Goal: Information Seeking & Learning: Learn about a topic

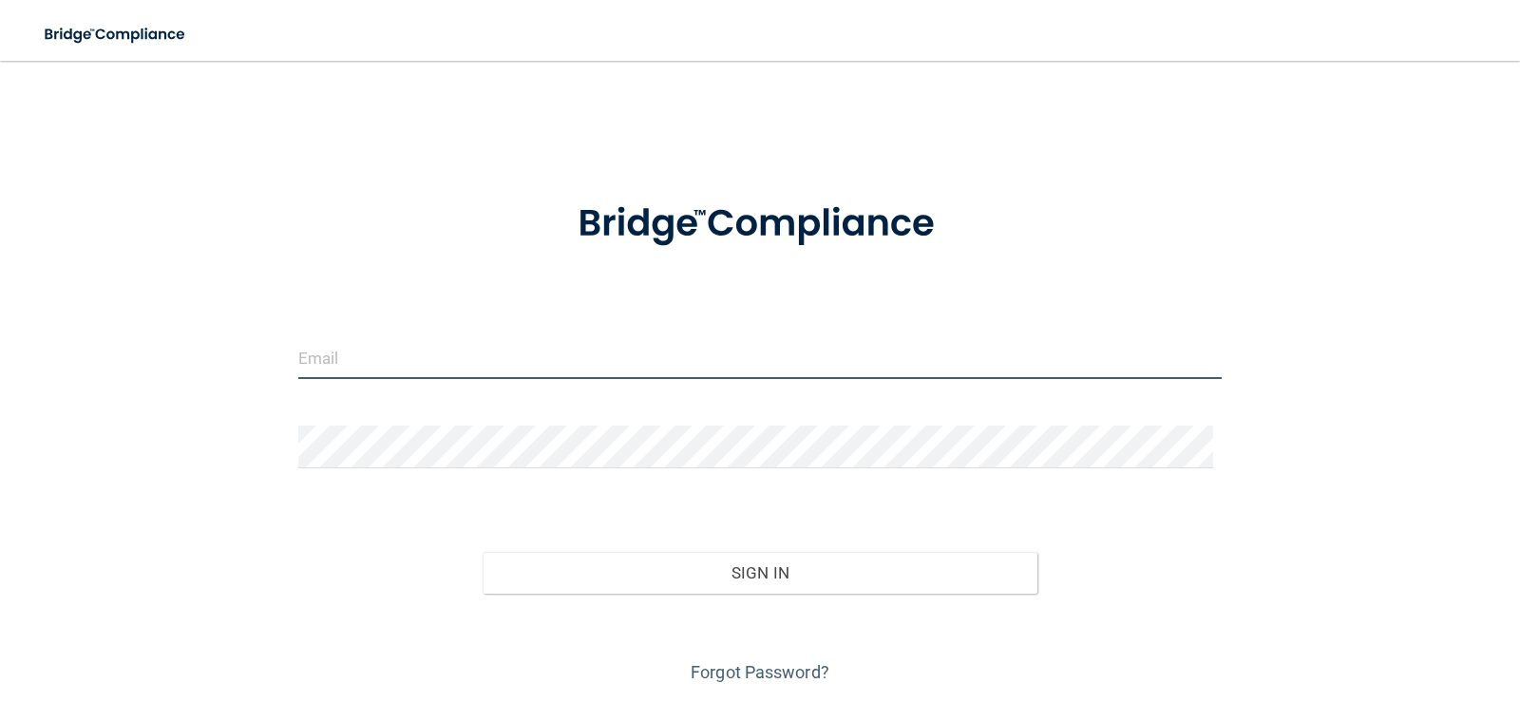
click at [416, 352] on input "email" at bounding box center [760, 357] width 924 height 43
type input "[EMAIL_ADDRESS][DOMAIN_NAME]"
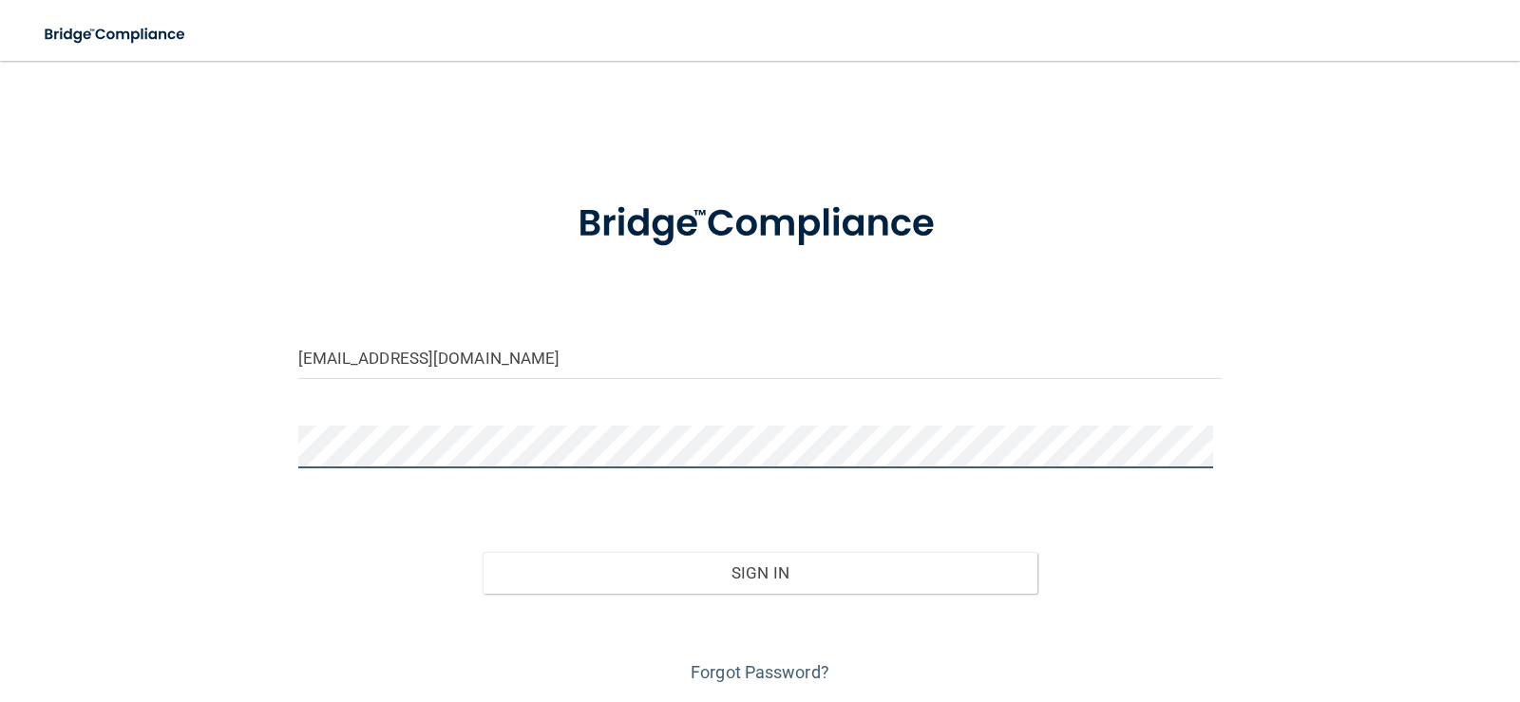
click at [483, 552] on button "Sign In" at bounding box center [760, 573] width 555 height 42
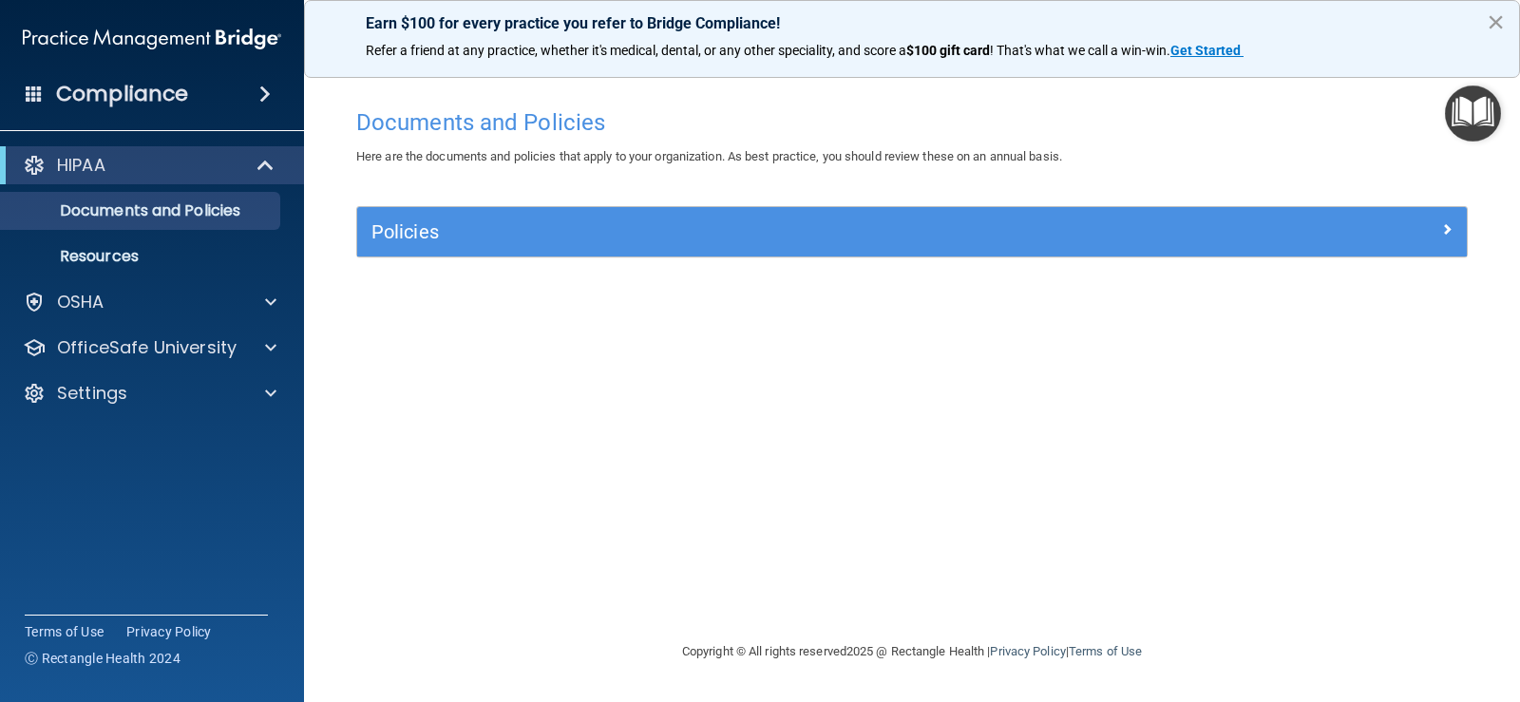
click at [1501, 25] on button "×" at bounding box center [1496, 22] width 18 height 30
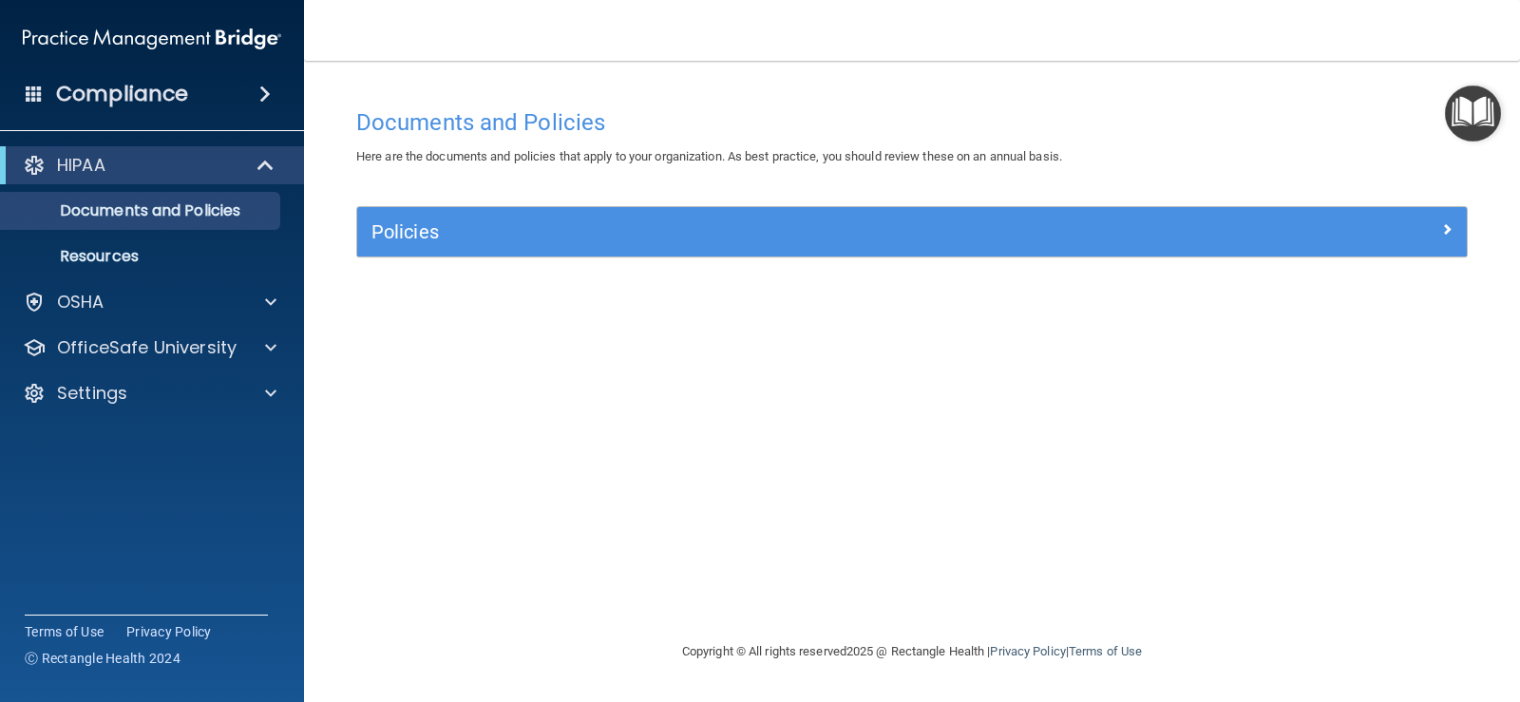
click at [179, 97] on h4 "Compliance" at bounding box center [122, 94] width 132 height 27
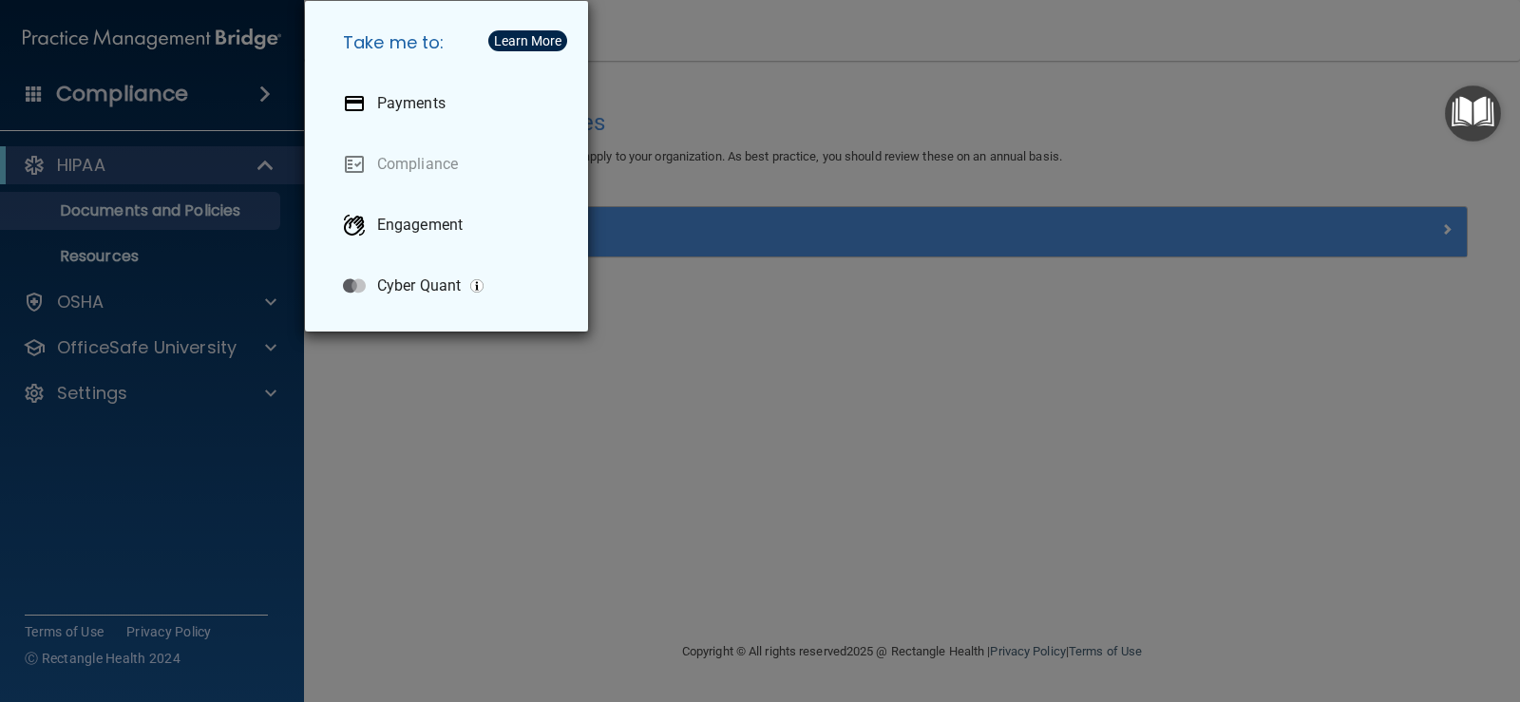
click at [417, 496] on div "Take me to: Payments Compliance Engagement Cyber Quant" at bounding box center [760, 351] width 1520 height 702
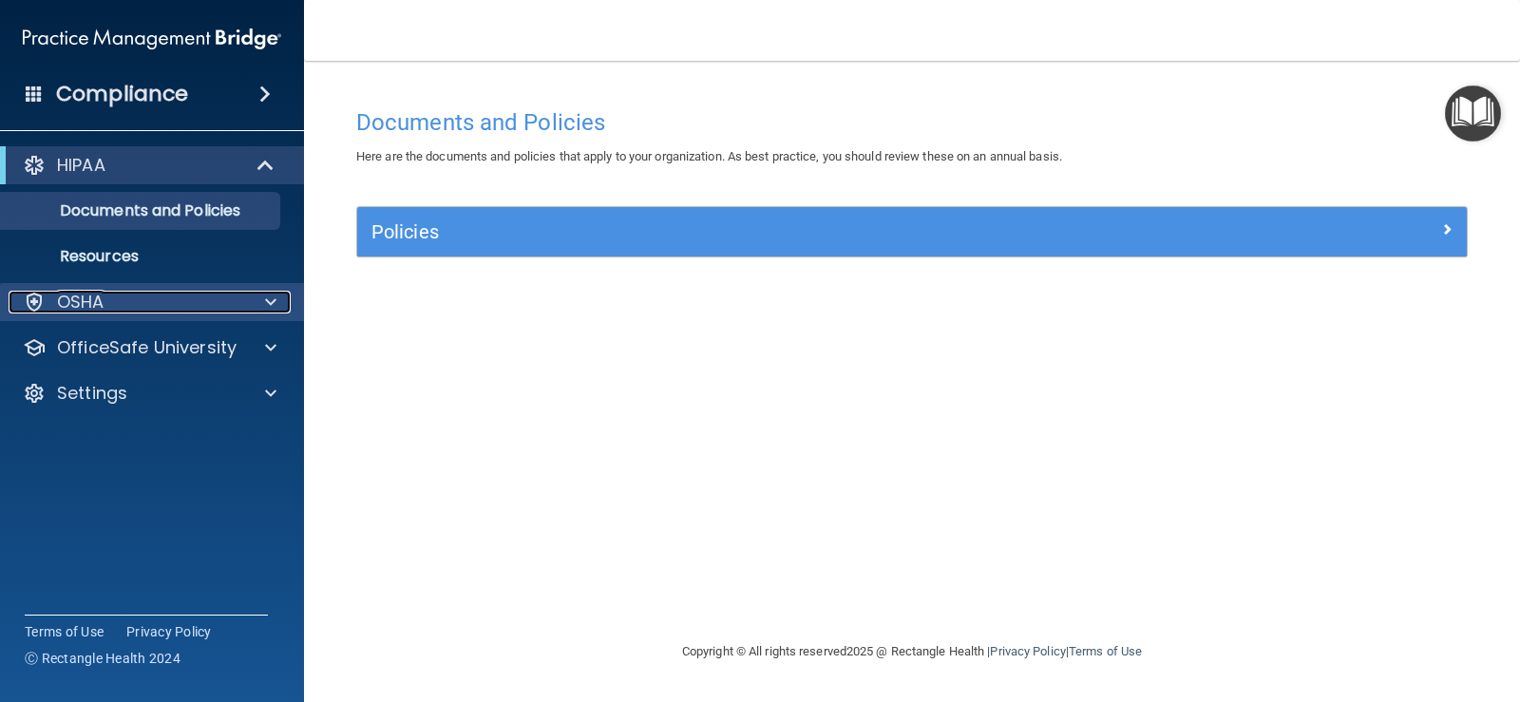
click at [142, 301] on div "OSHA" at bounding box center [127, 302] width 236 height 23
click at [145, 298] on div "OSHA" at bounding box center [127, 302] width 236 height 23
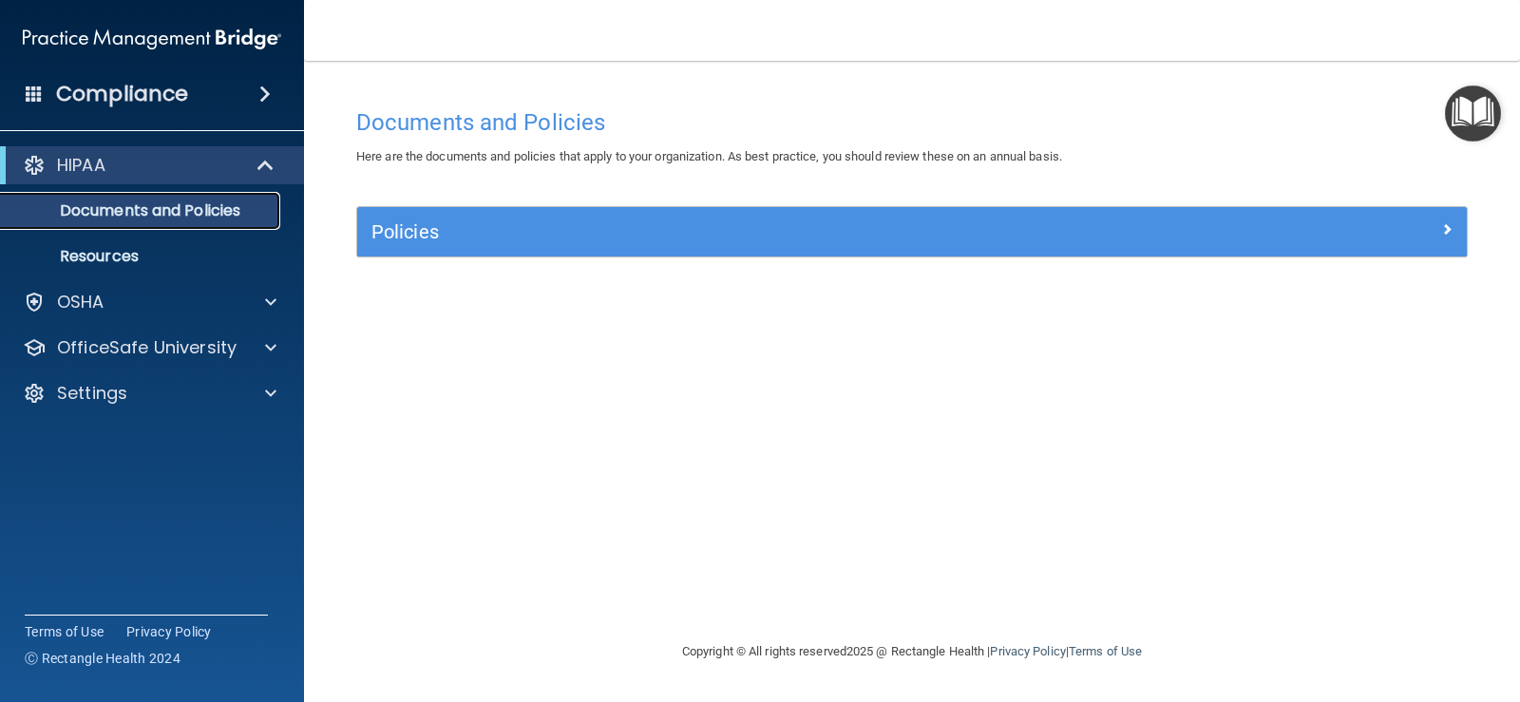
click at [207, 207] on p "Documents and Policies" at bounding box center [141, 210] width 259 height 19
click at [261, 172] on span at bounding box center [267, 165] width 16 height 23
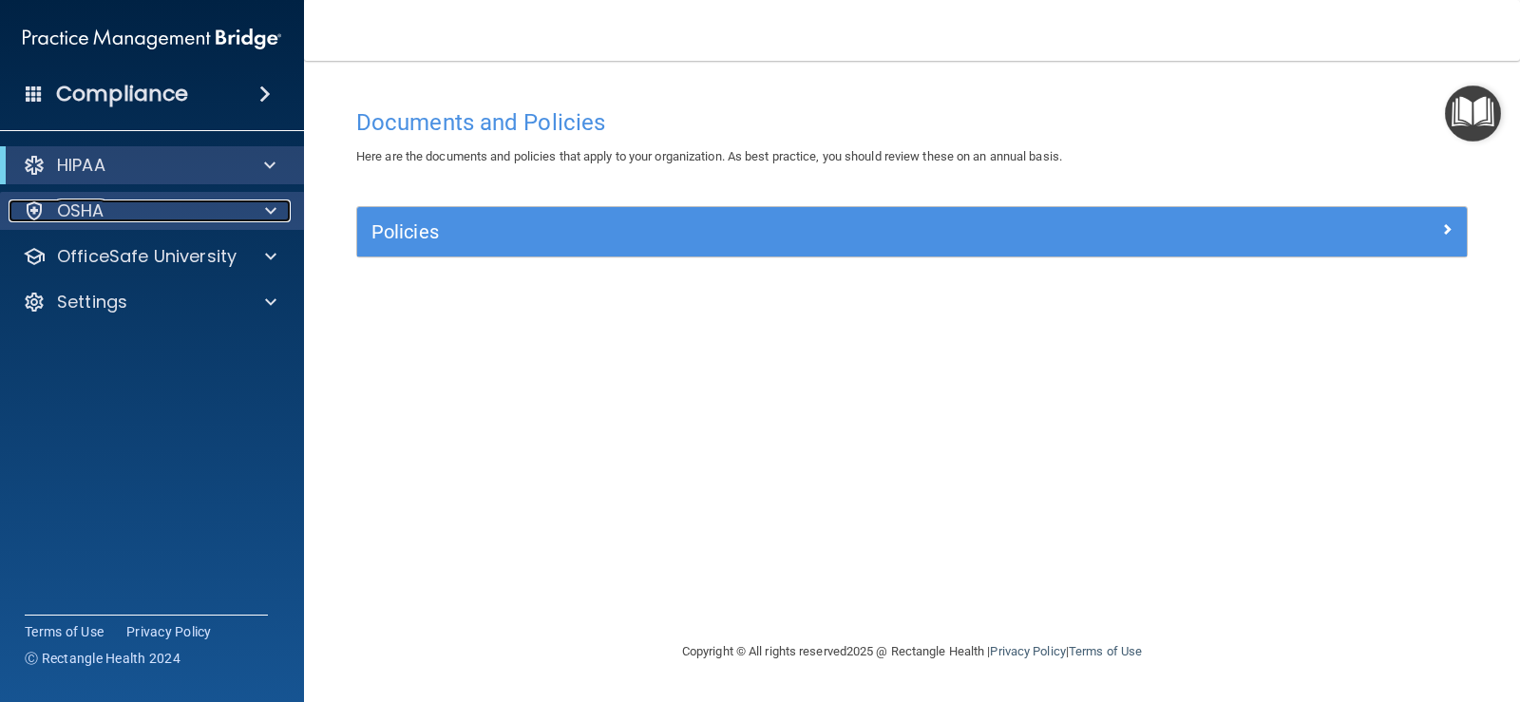
click at [277, 209] on div at bounding box center [267, 210] width 47 height 23
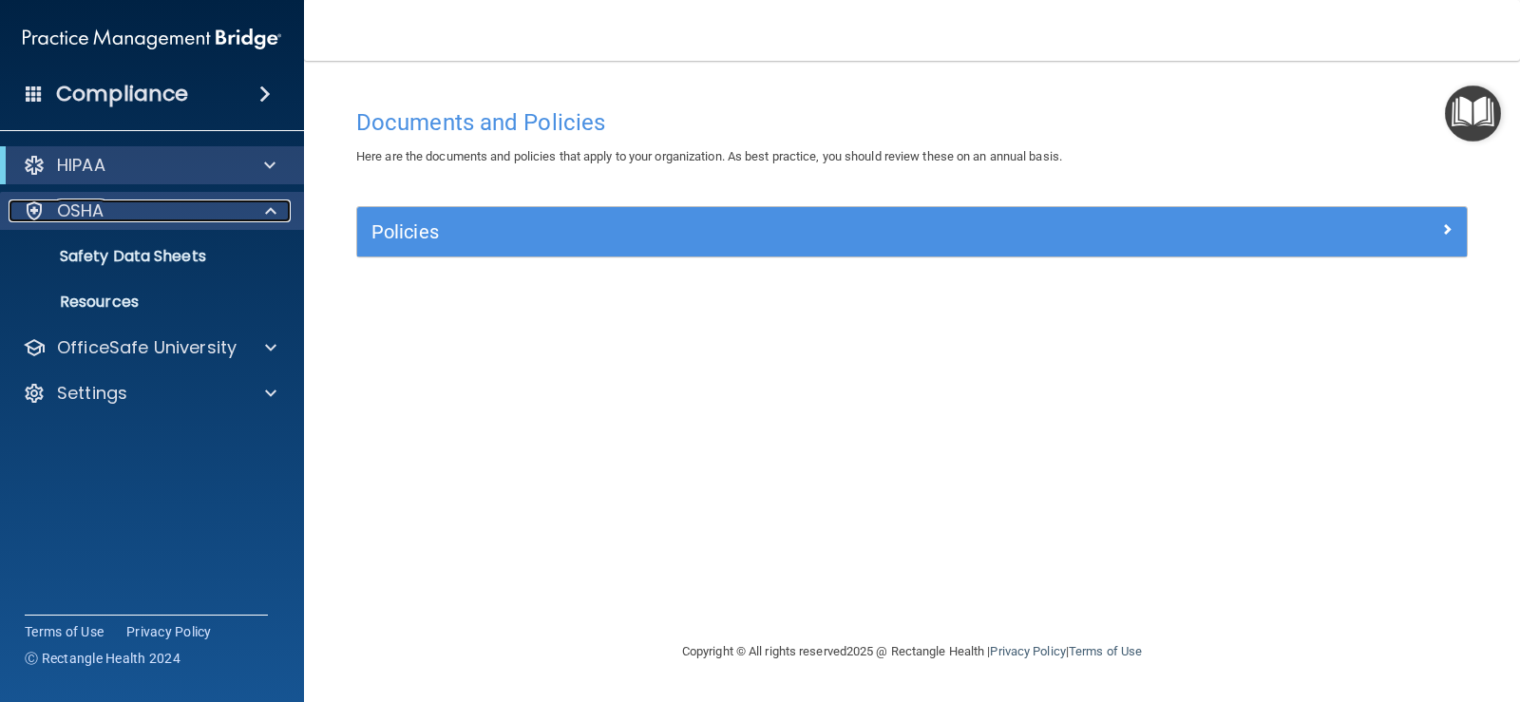
click at [277, 209] on div at bounding box center [267, 210] width 47 height 23
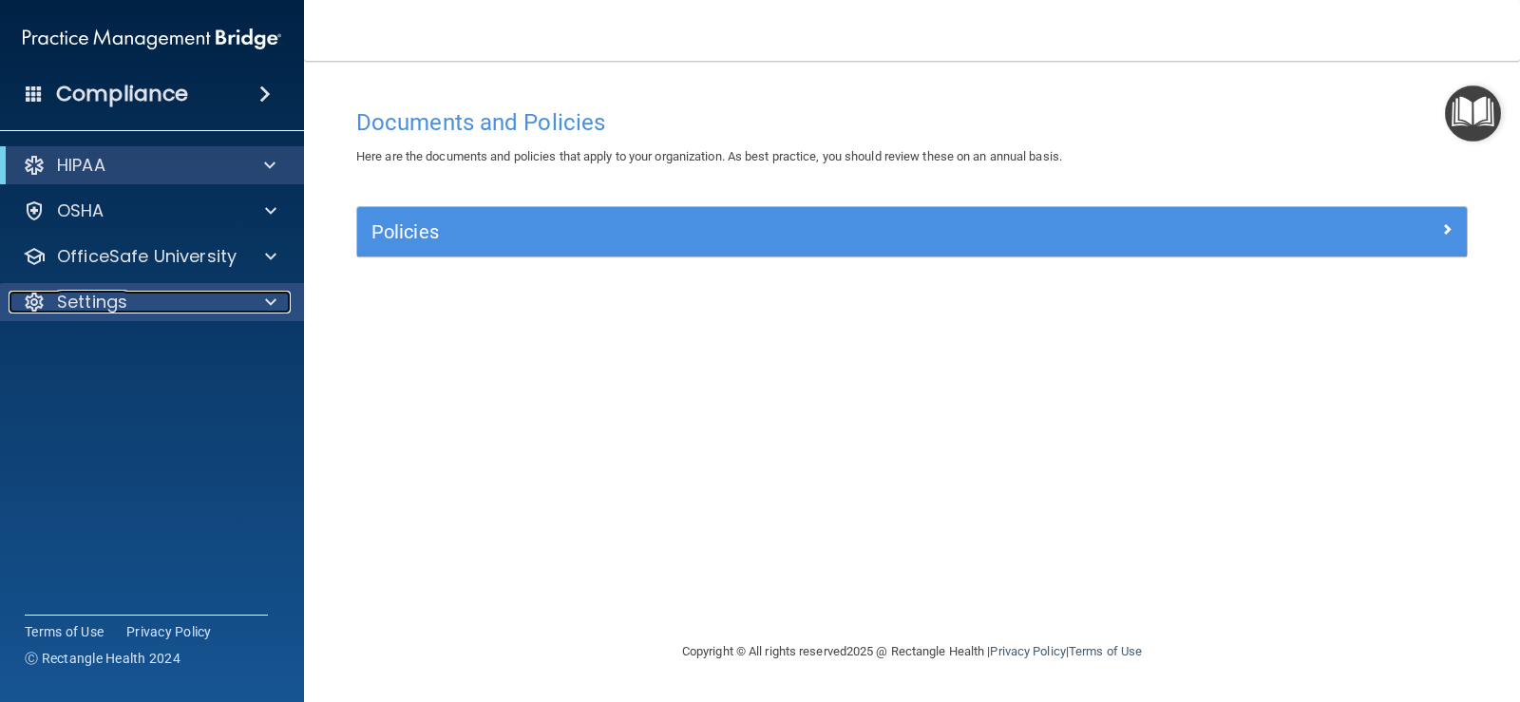
click at [266, 306] on span at bounding box center [270, 302] width 11 height 23
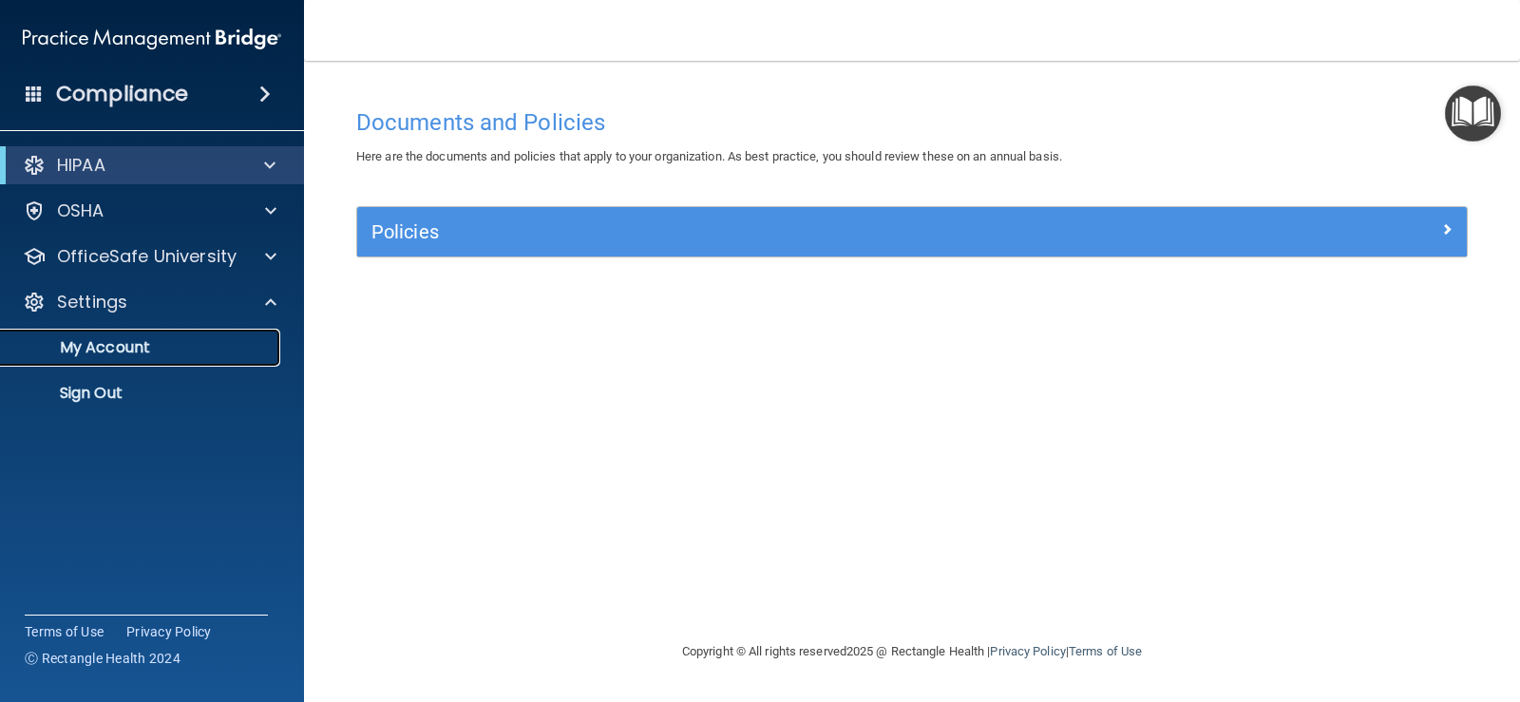
click at [184, 340] on p "My Account" at bounding box center [141, 347] width 259 height 19
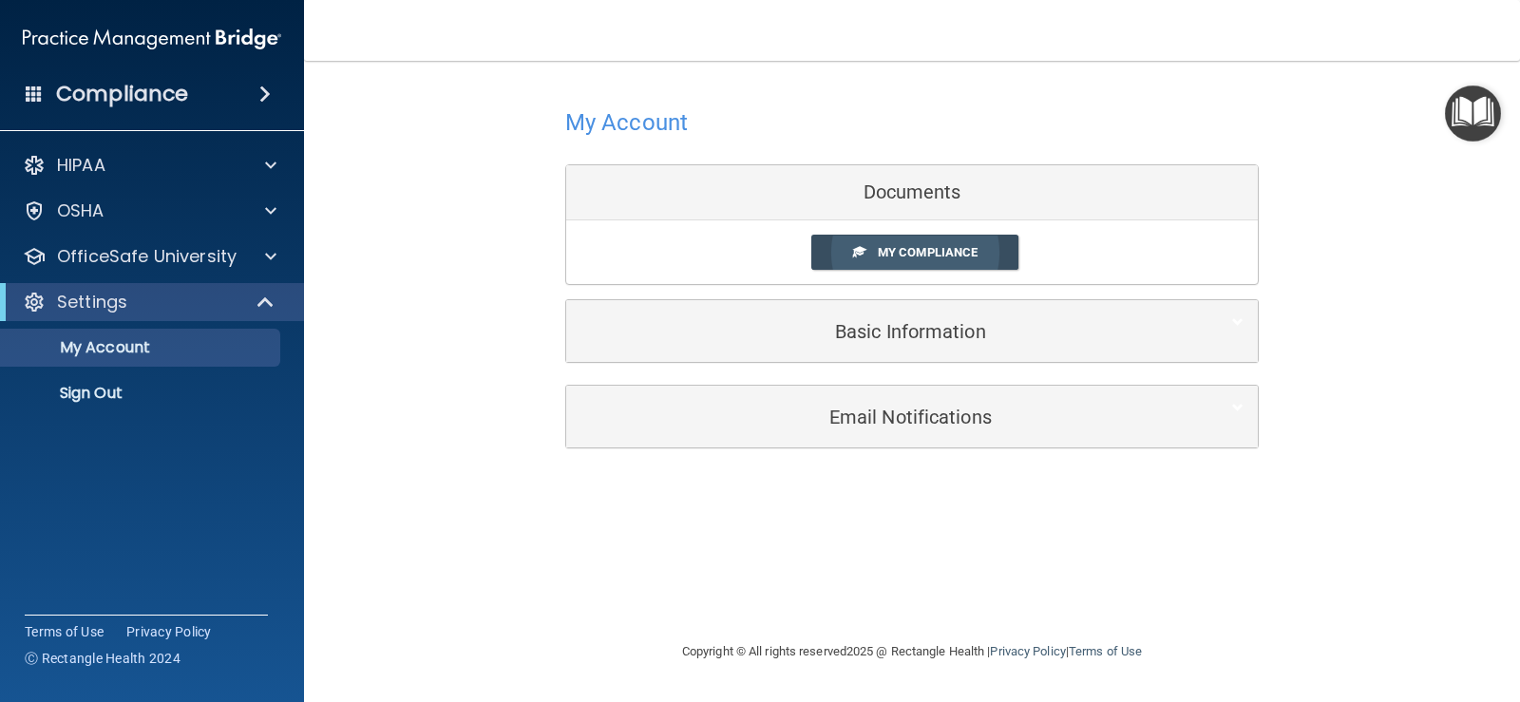
click at [961, 260] on link "My Compliance" at bounding box center [915, 252] width 208 height 35
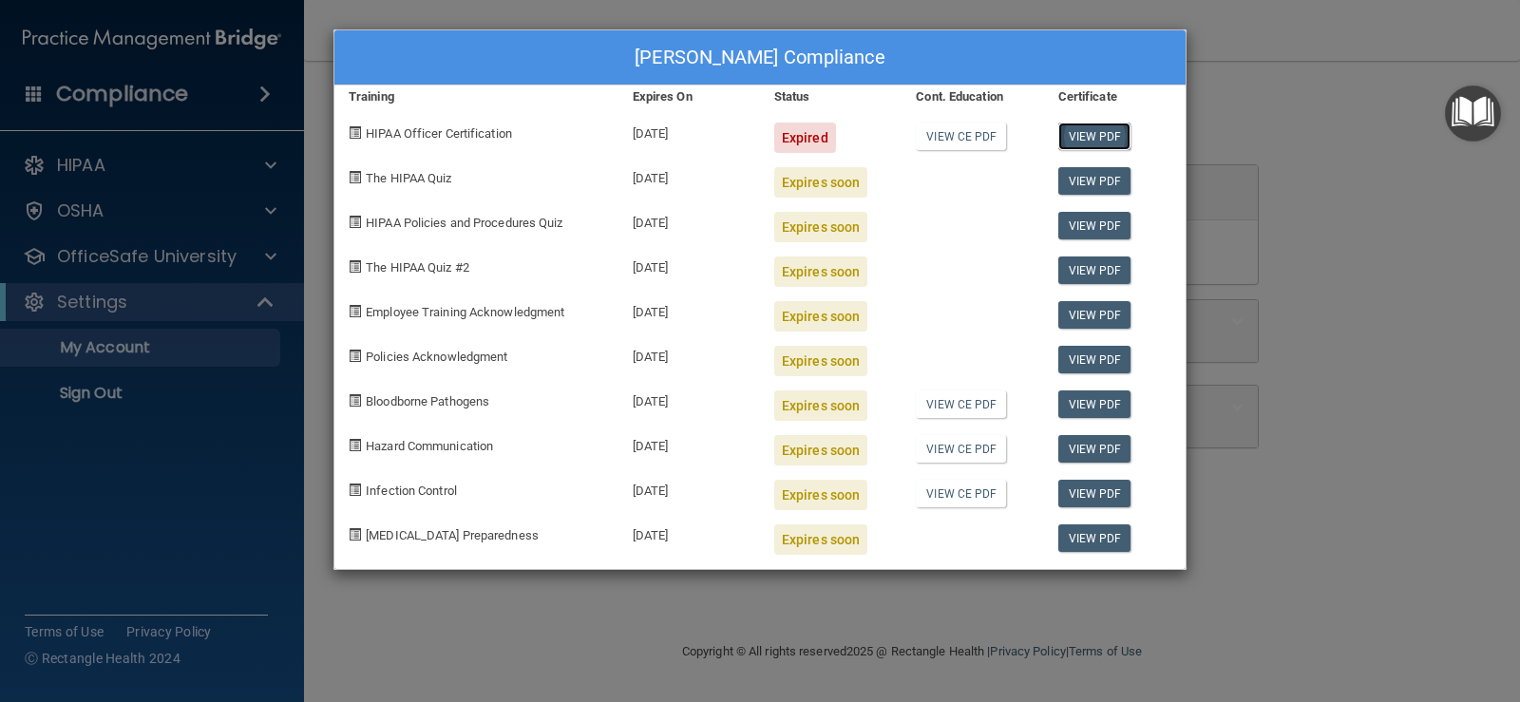
click at [1101, 138] on link "View PDF" at bounding box center [1094, 137] width 73 height 28
drag, startPoint x: 971, startPoint y: 554, endPoint x: 989, endPoint y: 628, distance: 76.3
click at [989, 628] on div "Sarah Nelson's Compliance Training Expires On Status Cont. Education Certificat…" at bounding box center [760, 351] width 1520 height 702
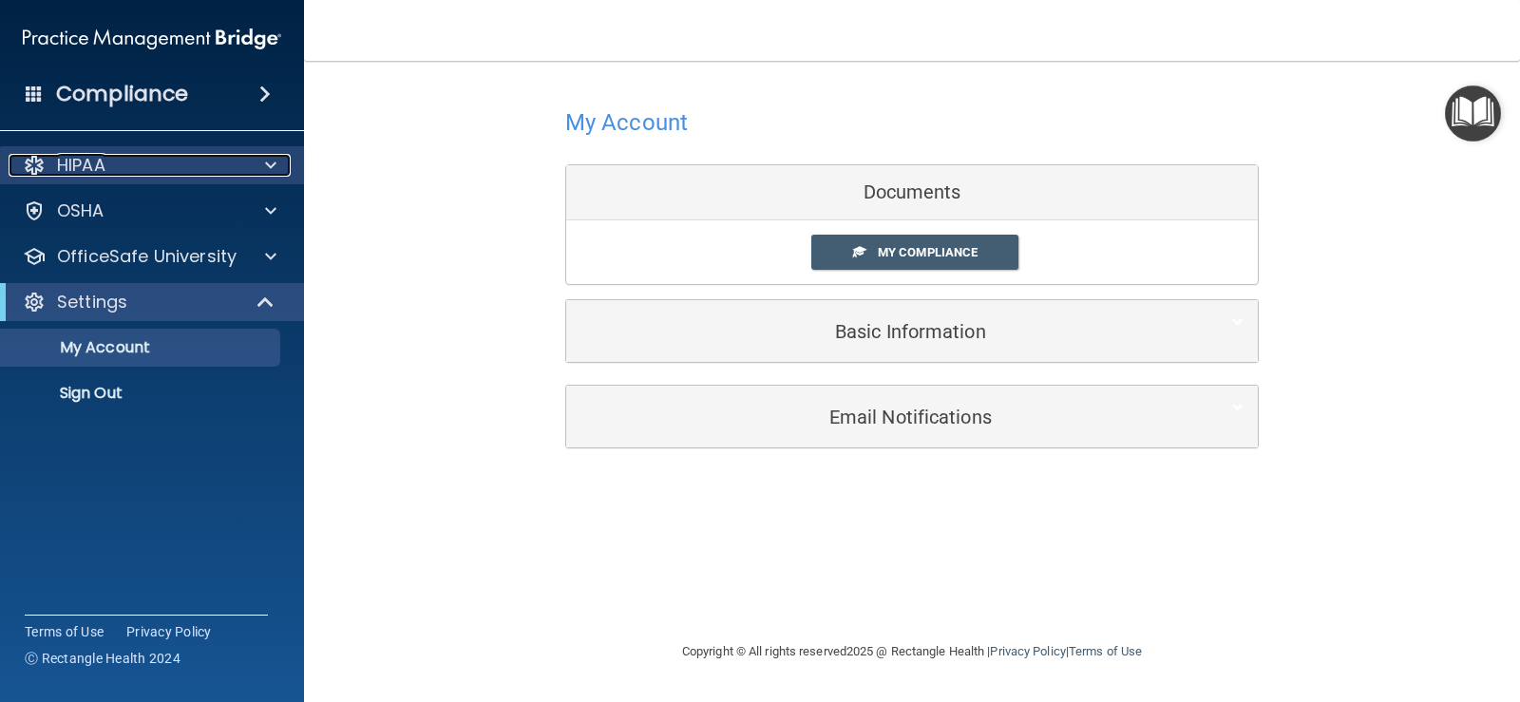
click at [85, 163] on p "HIPAA" at bounding box center [81, 165] width 48 height 23
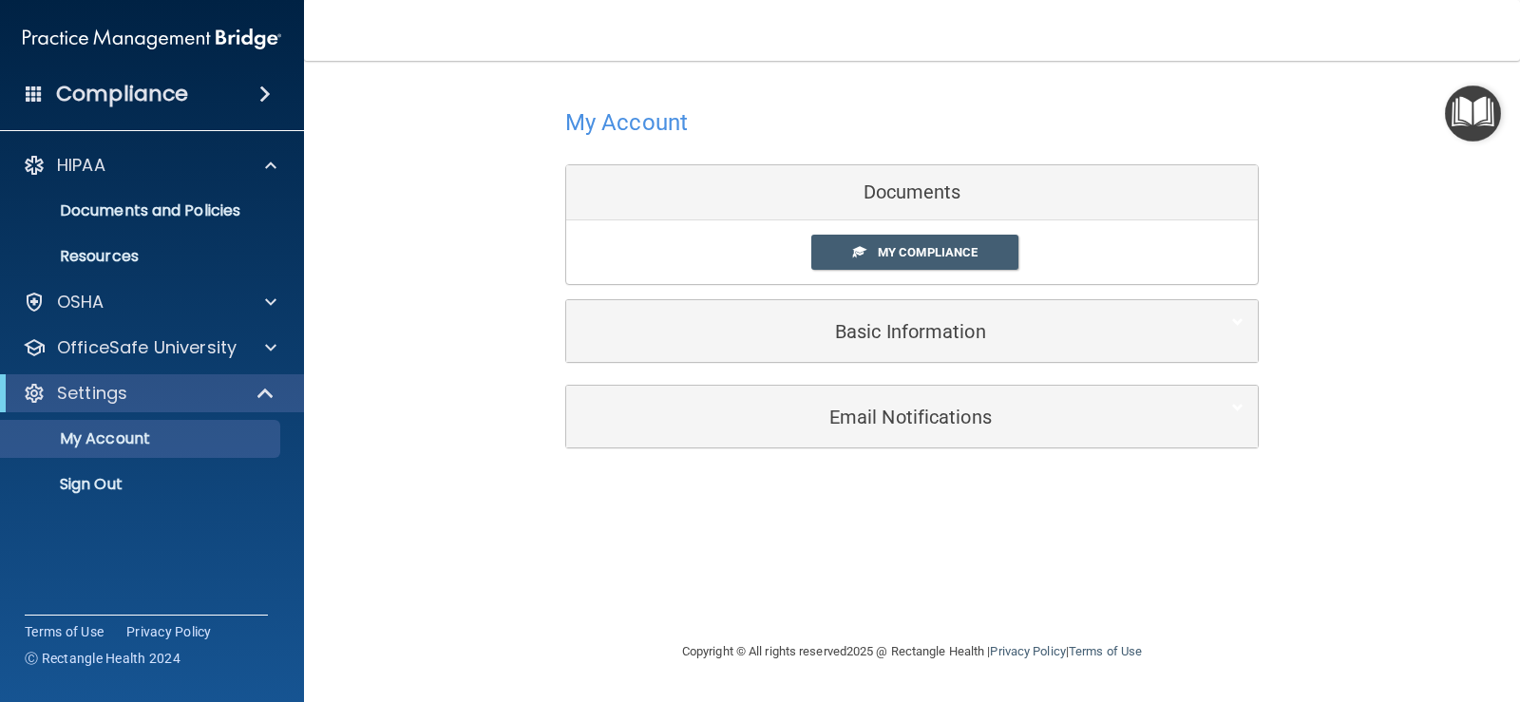
click at [393, 365] on div "My Account Documents My Compliance My Compliance My BAA Basic Information Full …" at bounding box center [912, 275] width 1140 height 390
click at [132, 93] on h4 "Compliance" at bounding box center [122, 94] width 132 height 27
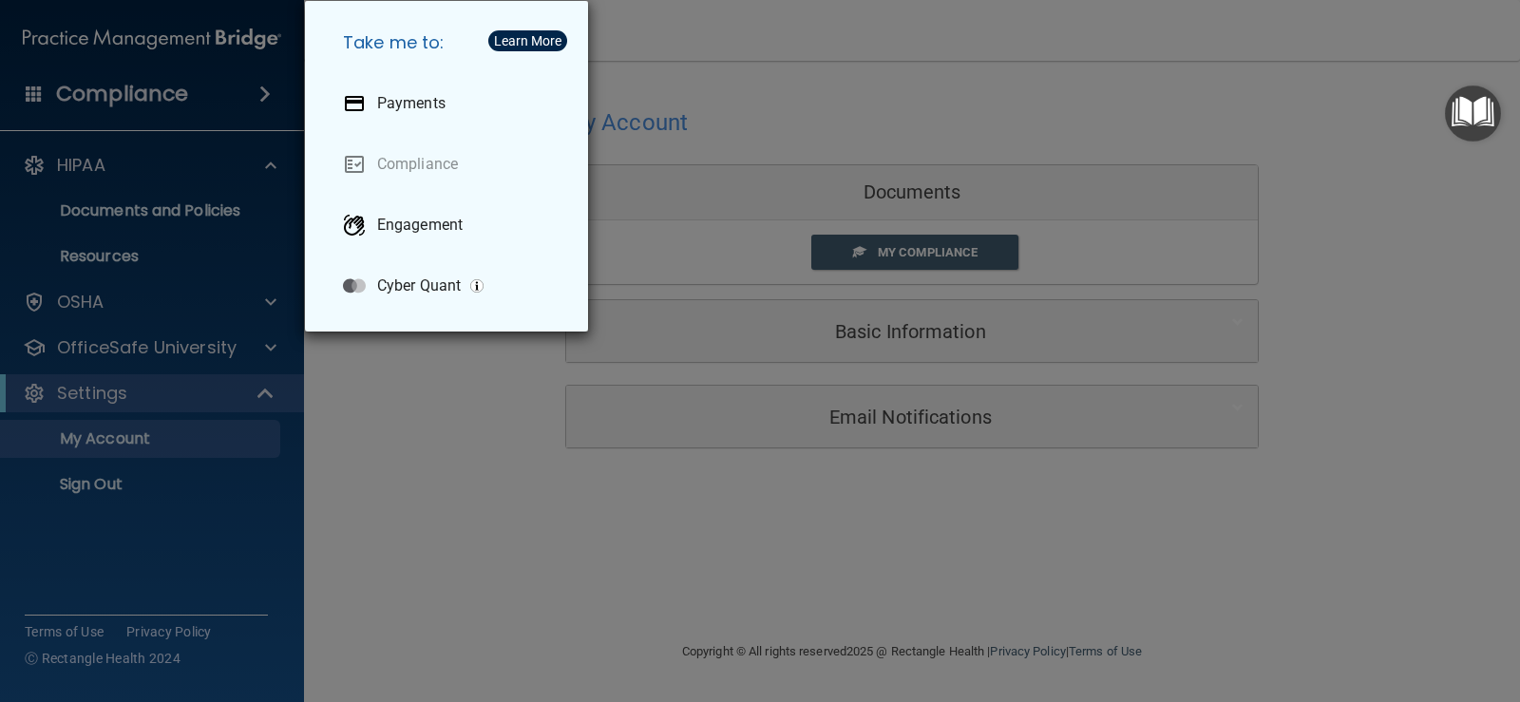
click at [445, 503] on div "Take me to: Payments Compliance Engagement Cyber Quant" at bounding box center [760, 351] width 1520 height 702
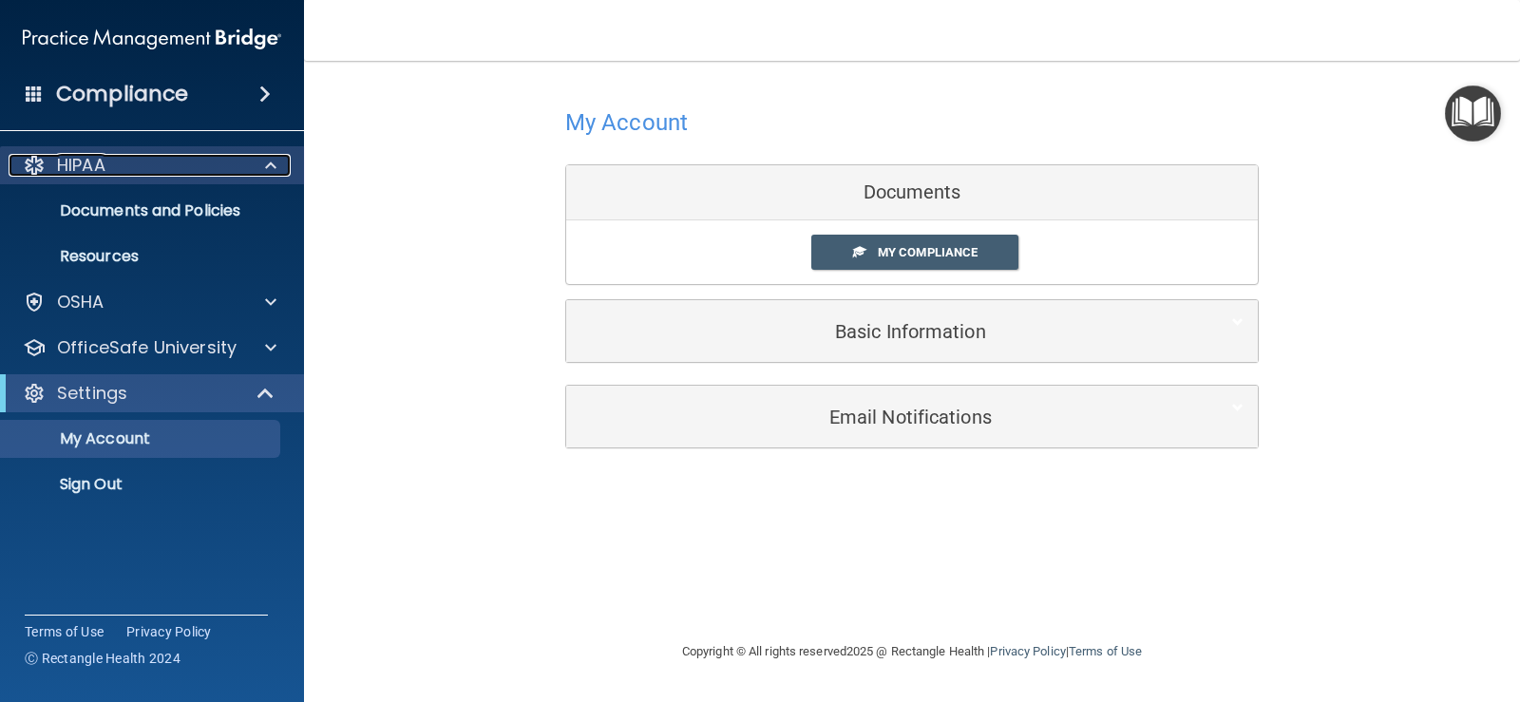
click at [284, 165] on div at bounding box center [267, 165] width 47 height 23
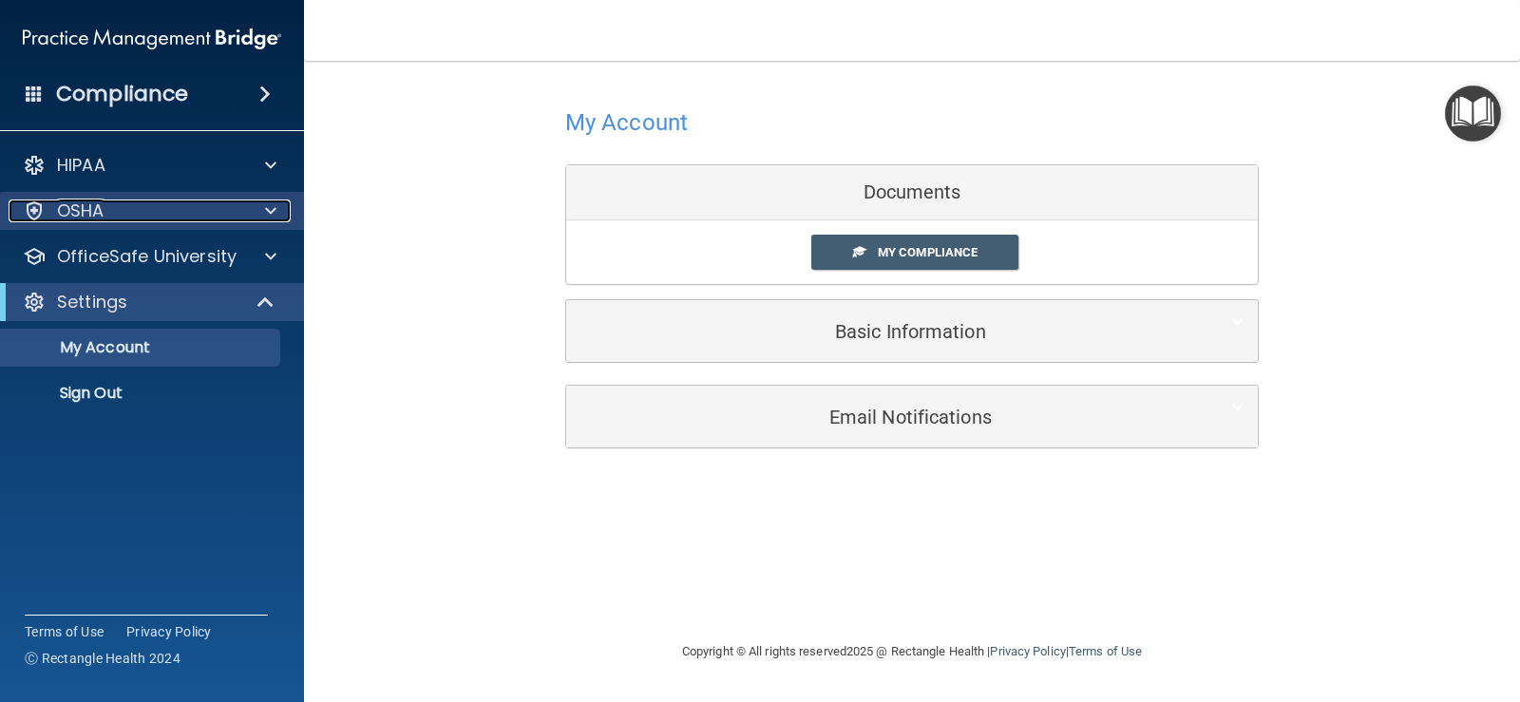
click at [276, 207] on div at bounding box center [267, 210] width 47 height 23
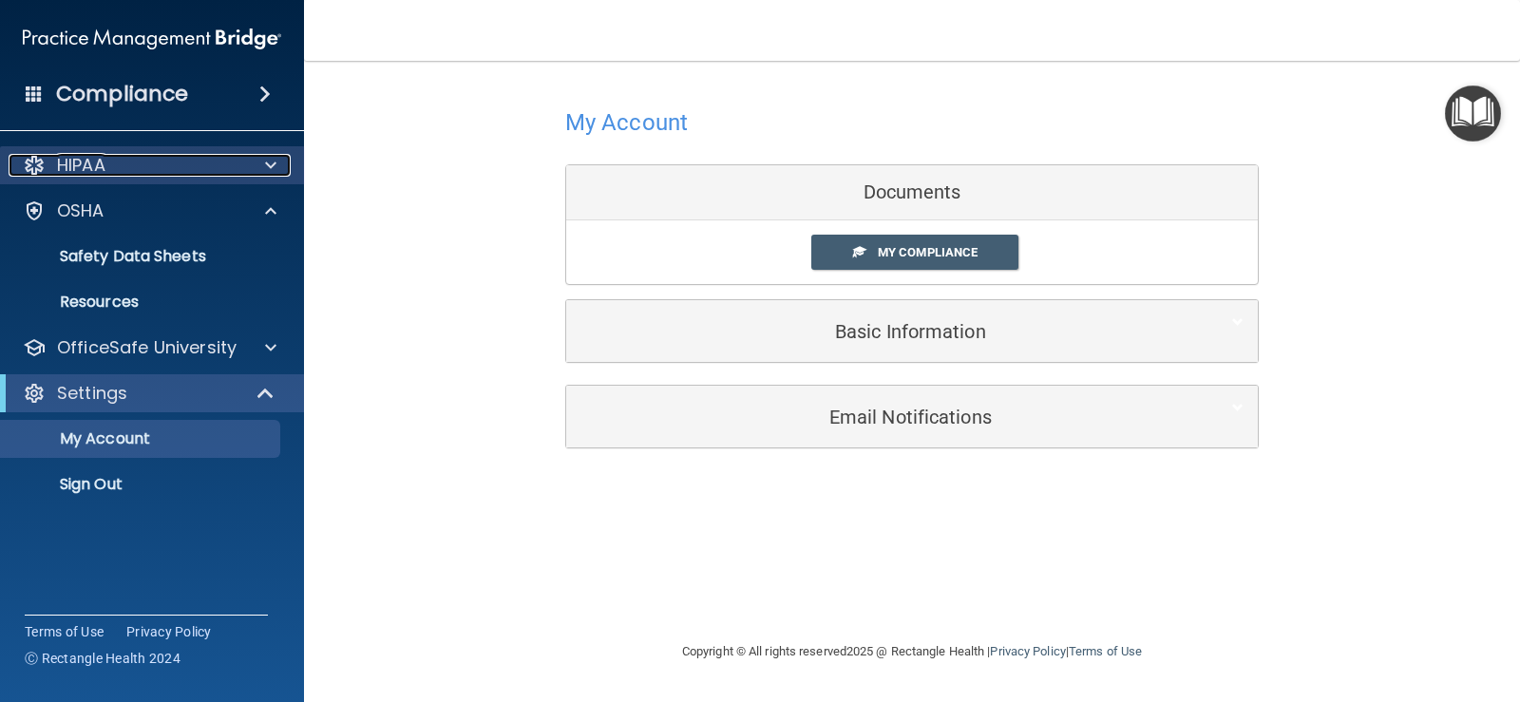
click at [148, 155] on div "HIPAA" at bounding box center [127, 165] width 236 height 23
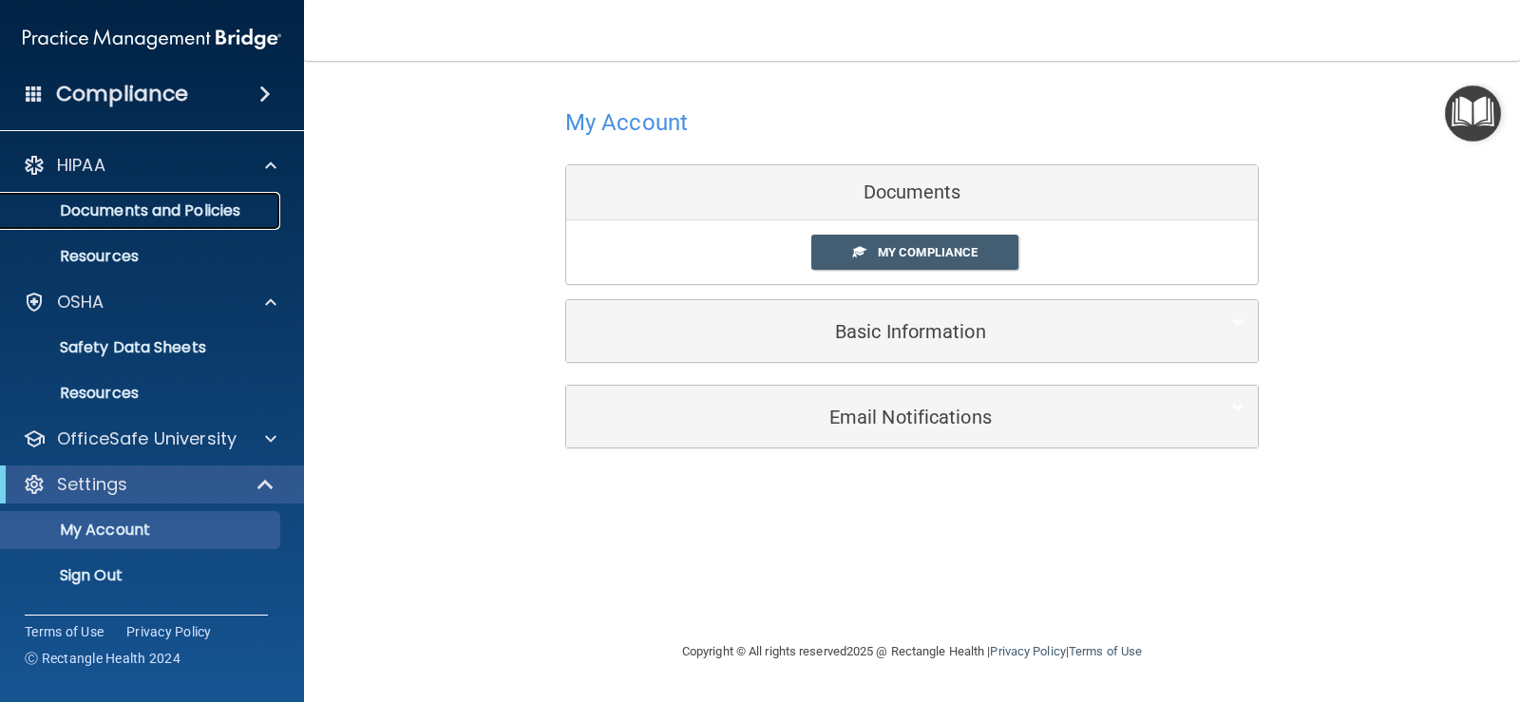
click at [119, 211] on p "Documents and Policies" at bounding box center [141, 210] width 259 height 19
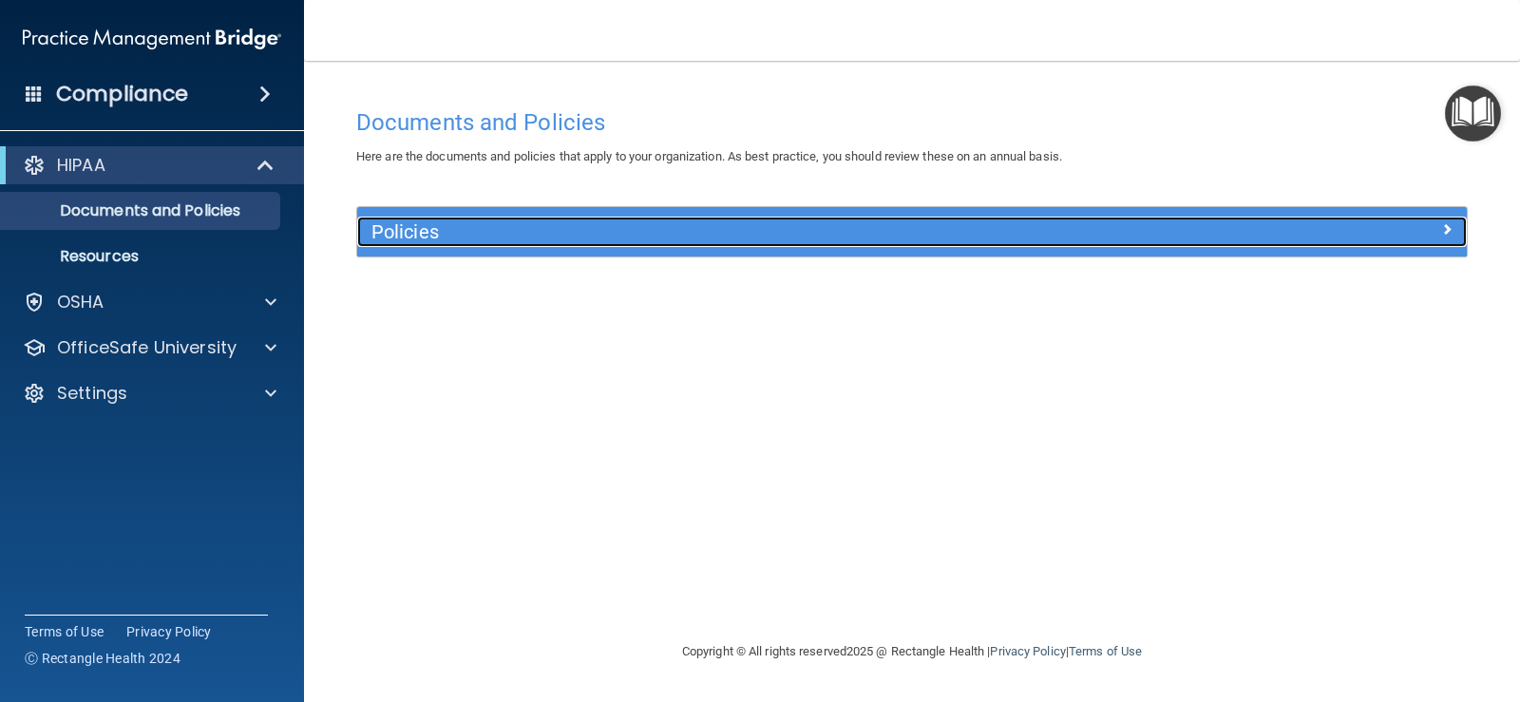
click at [571, 218] on div "Policies" at bounding box center [773, 232] width 832 height 30
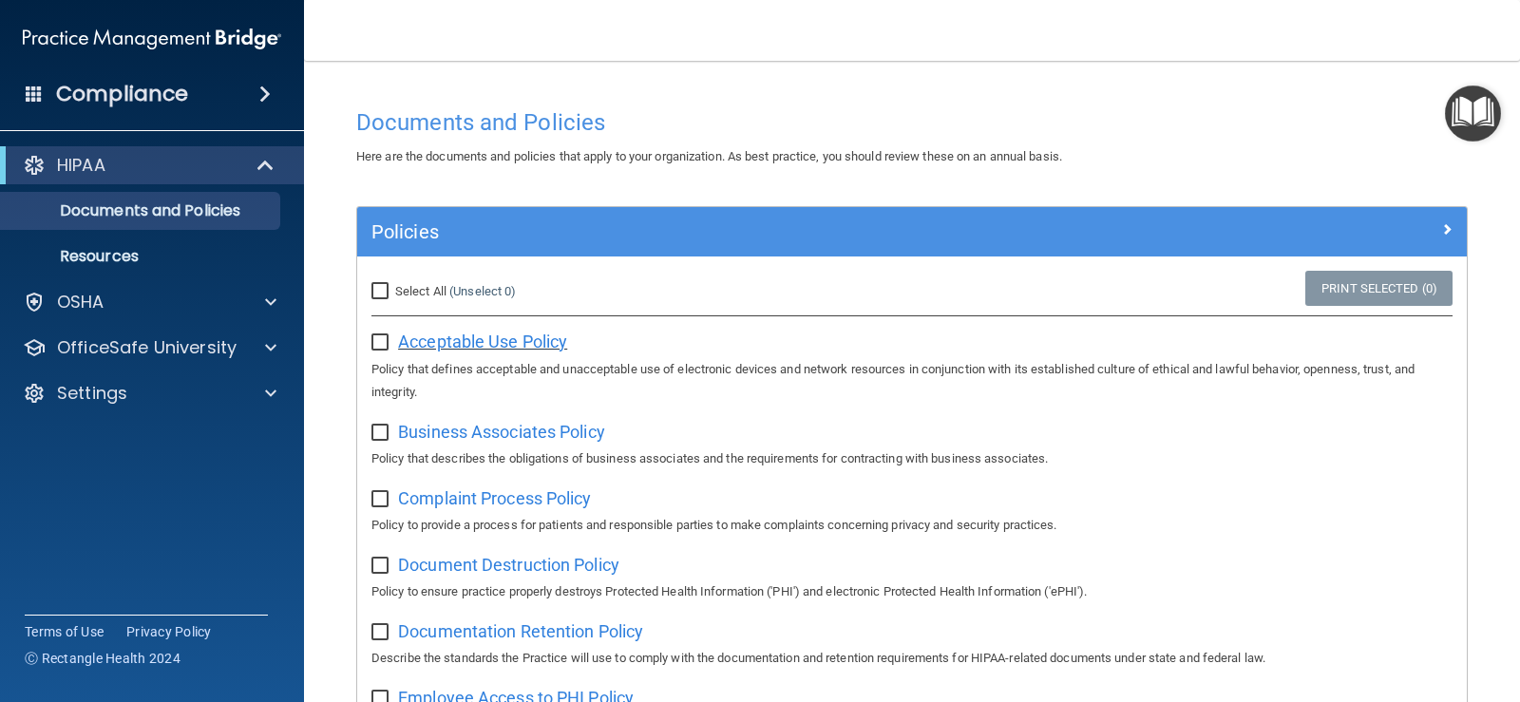
click at [482, 336] on span "Acceptable Use Policy" at bounding box center [482, 342] width 169 height 20
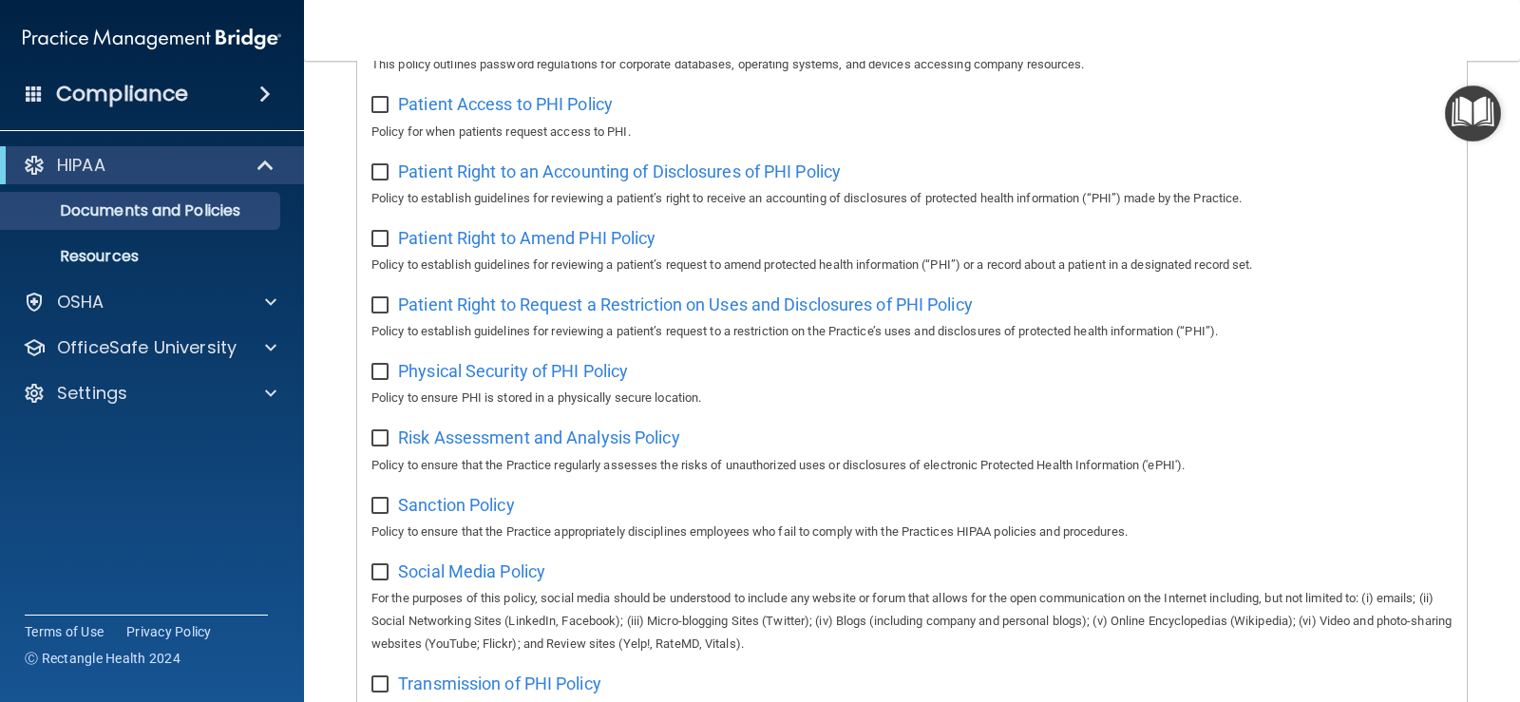
scroll to position [1249, 0]
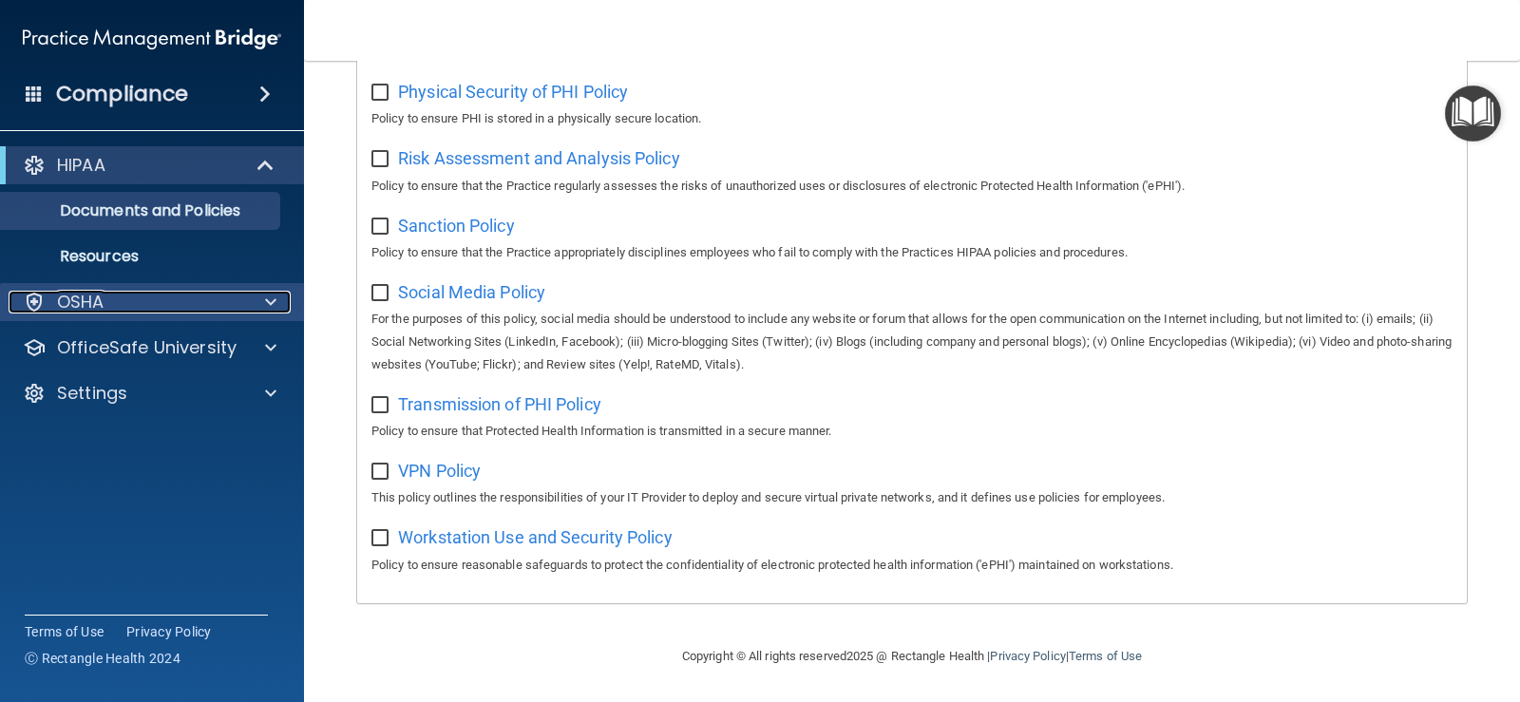
click at [270, 303] on span at bounding box center [270, 302] width 11 height 23
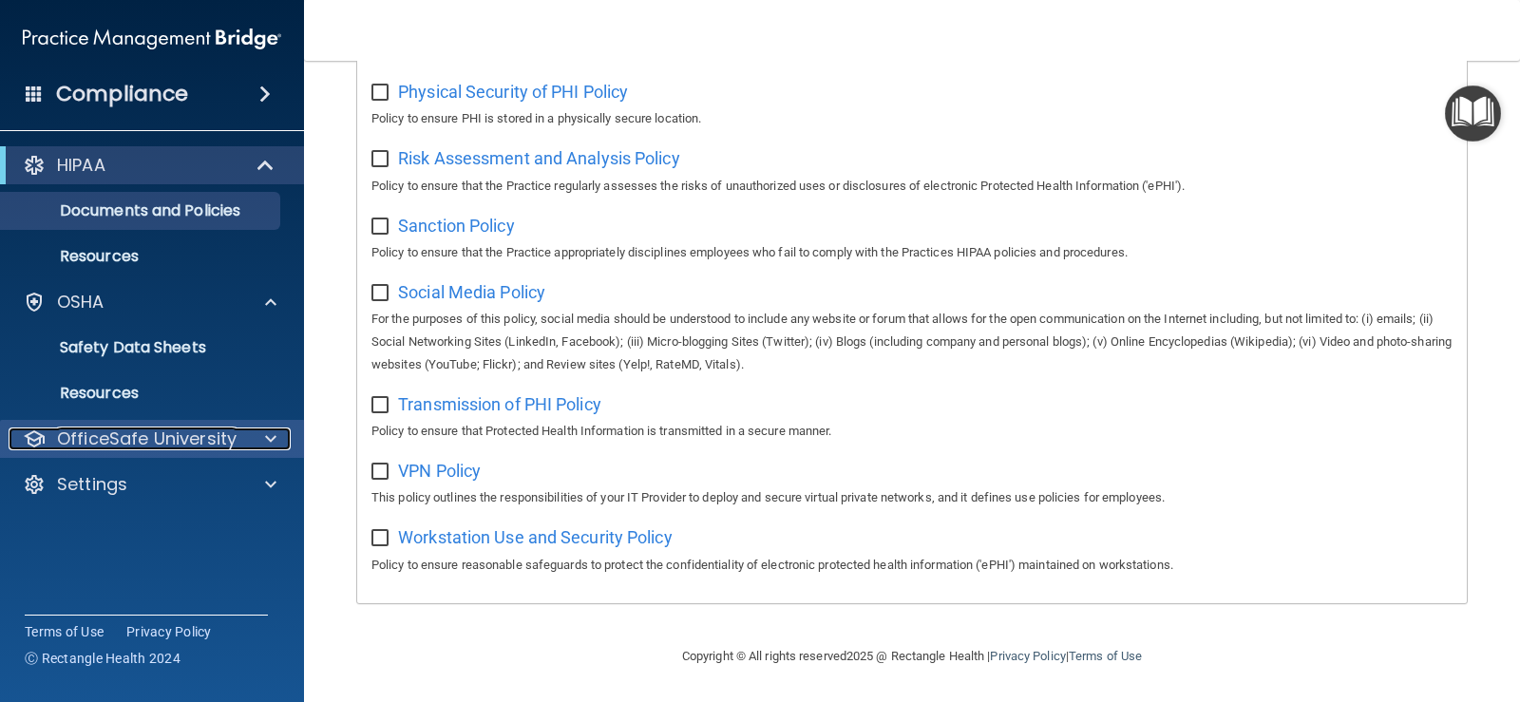
click at [281, 433] on div at bounding box center [267, 438] width 47 height 23
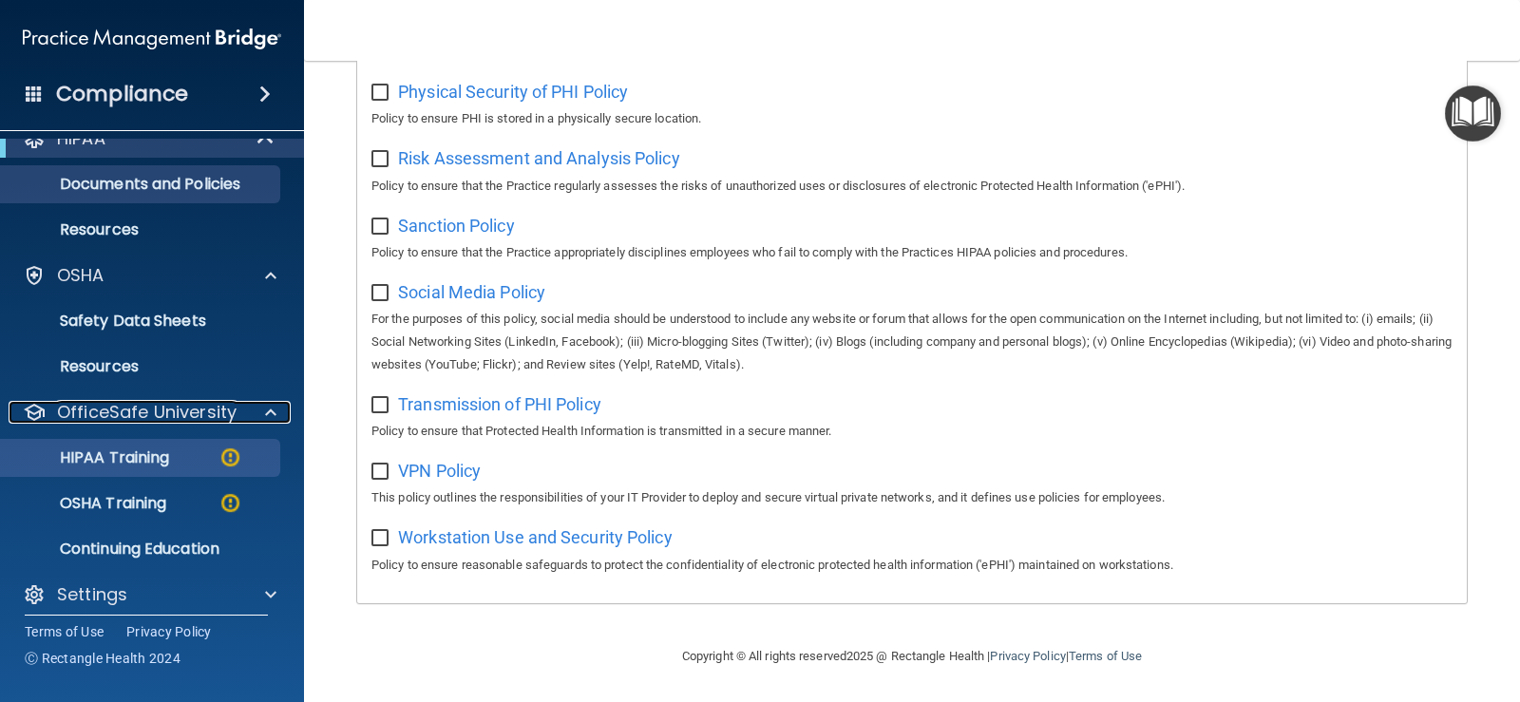
scroll to position [41, 0]
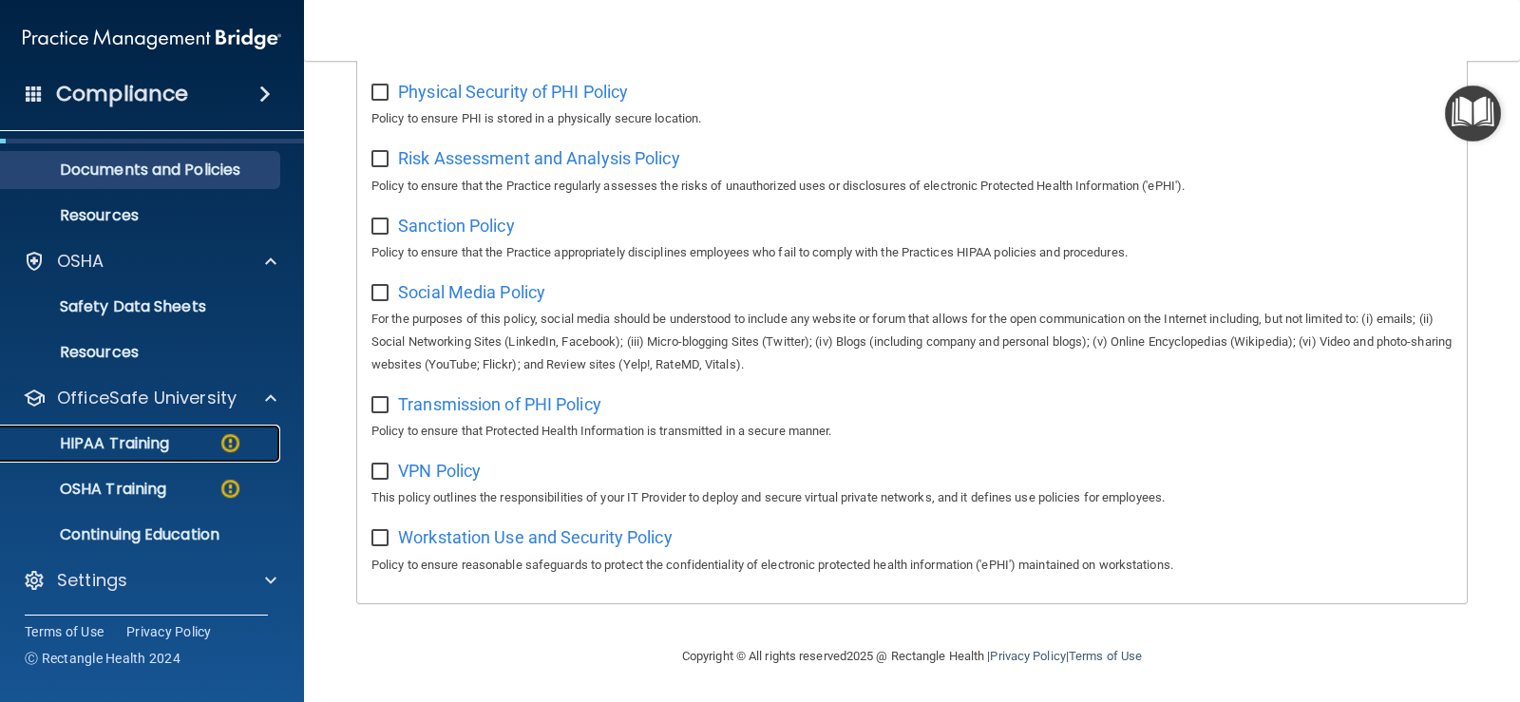
click at [104, 444] on p "HIPAA Training" at bounding box center [90, 443] width 157 height 19
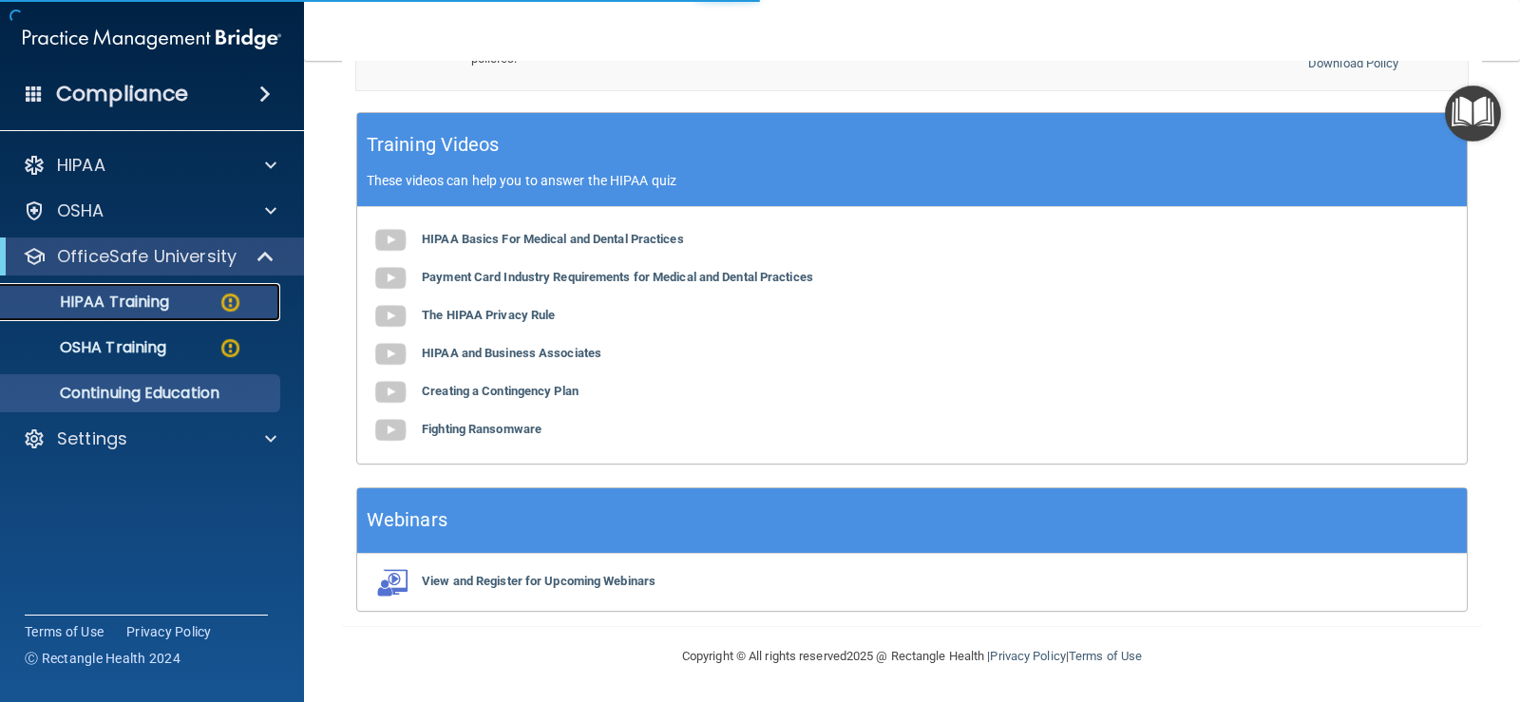
scroll to position [729, 0]
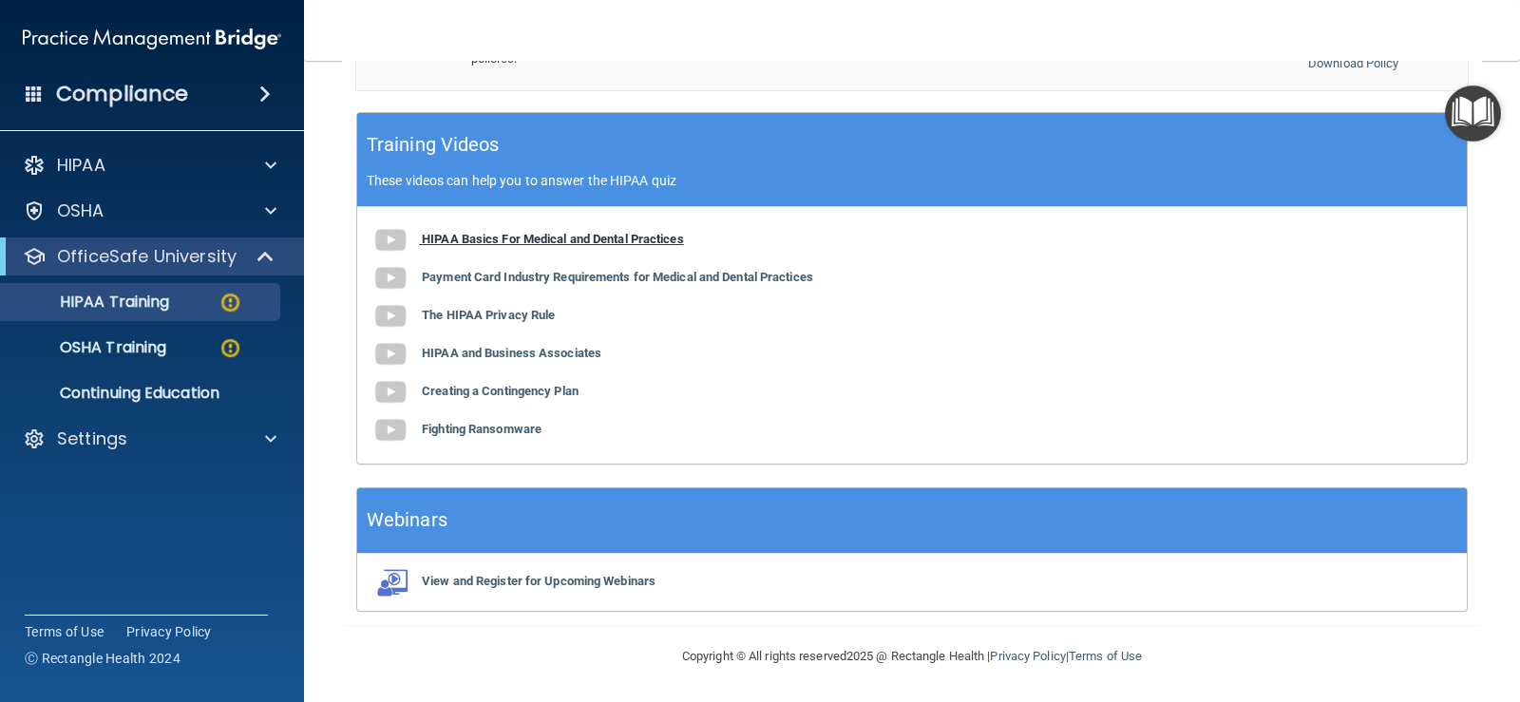
click at [467, 234] on b "HIPAA Basics For Medical and Dental Practices" at bounding box center [553, 239] width 262 height 14
click at [138, 341] on p "OSHA Training" at bounding box center [89, 347] width 154 height 19
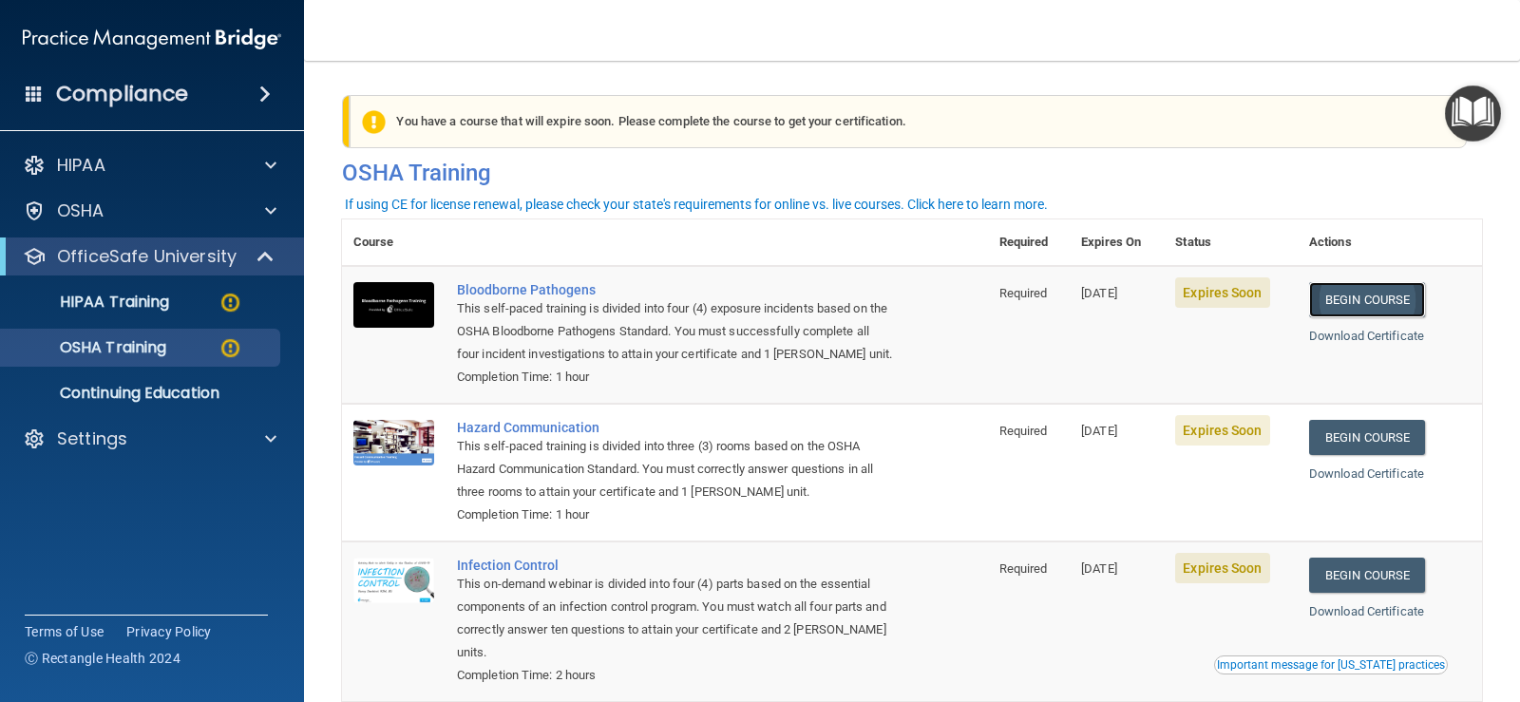
click at [1340, 298] on link "Begin Course" at bounding box center [1367, 299] width 116 height 35
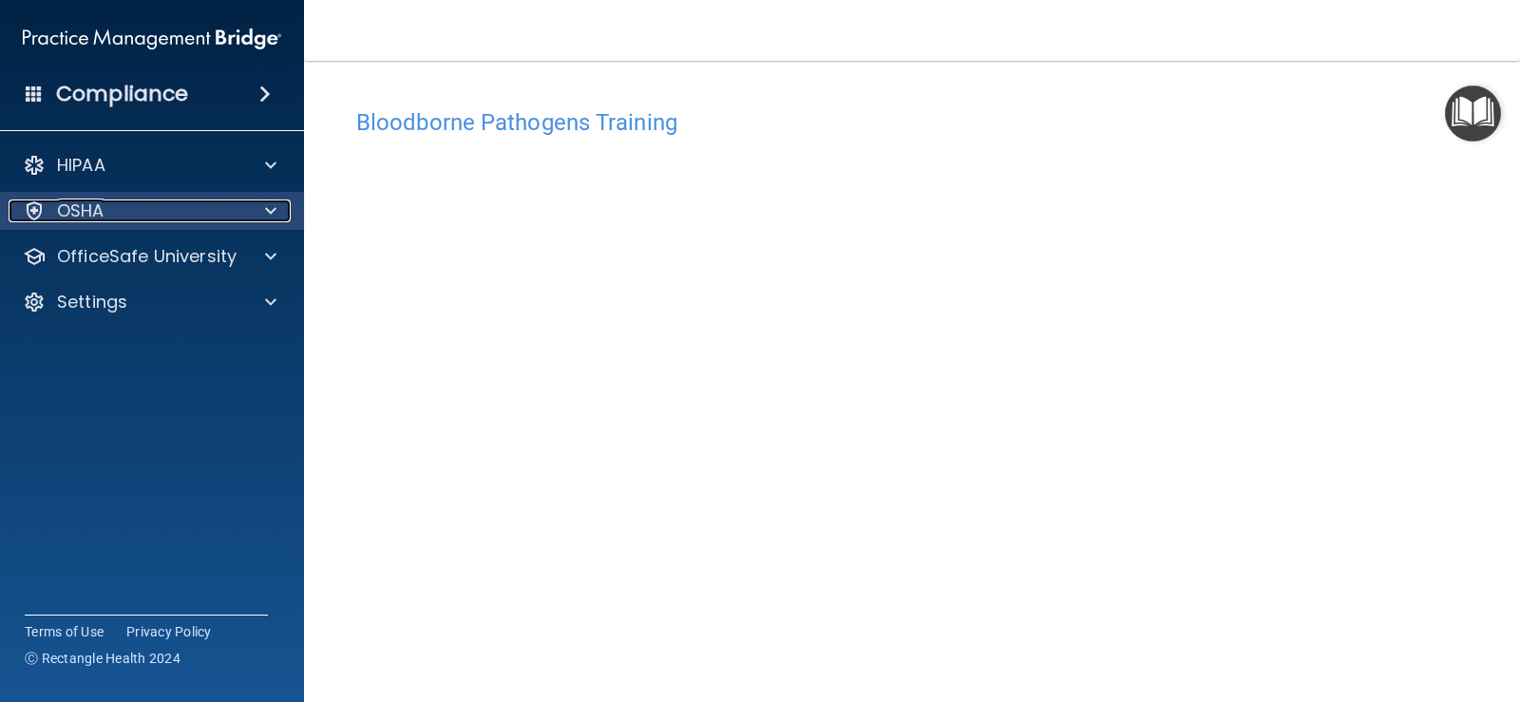
click at [252, 213] on div at bounding box center [267, 210] width 47 height 23
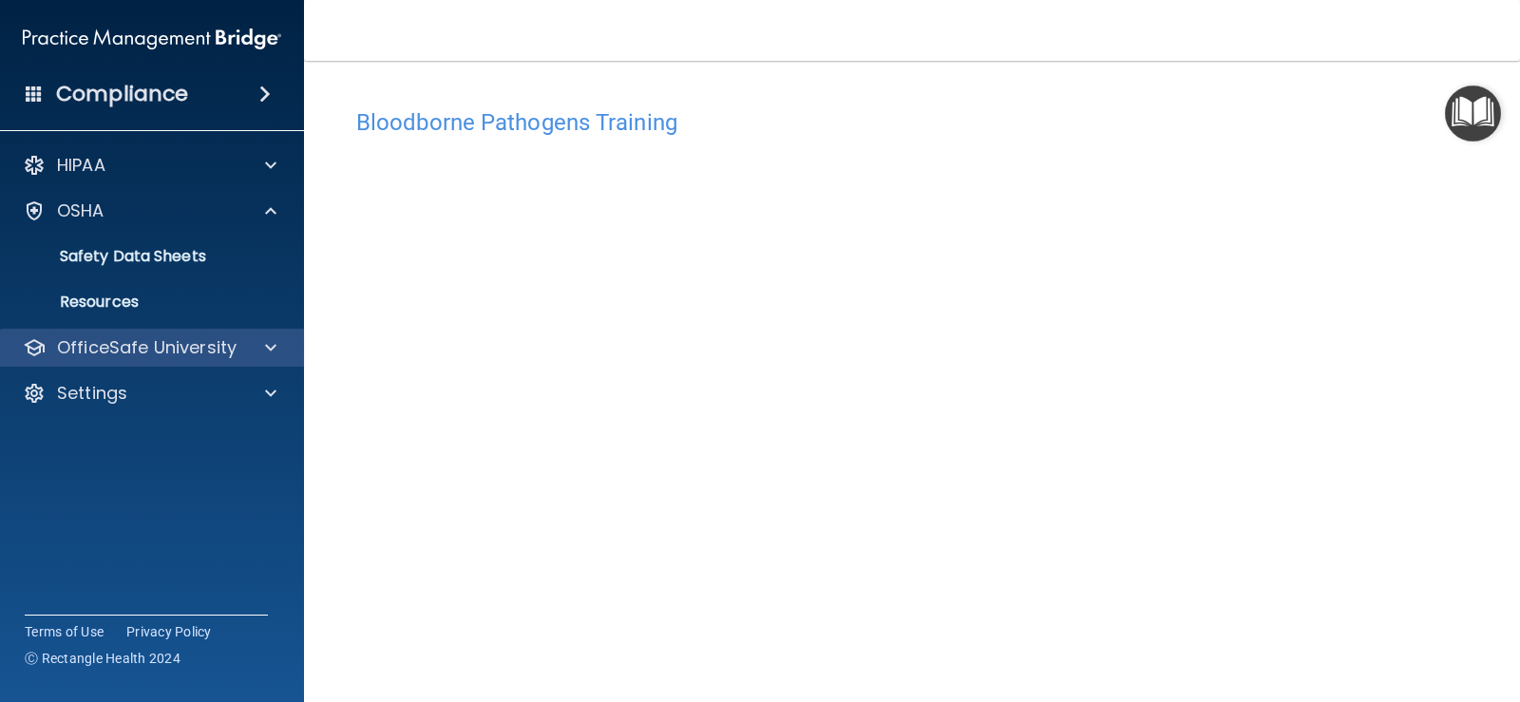
click at [292, 335] on div "OfficeSafe University" at bounding box center [152, 348] width 305 height 38
click at [274, 340] on span at bounding box center [270, 347] width 11 height 23
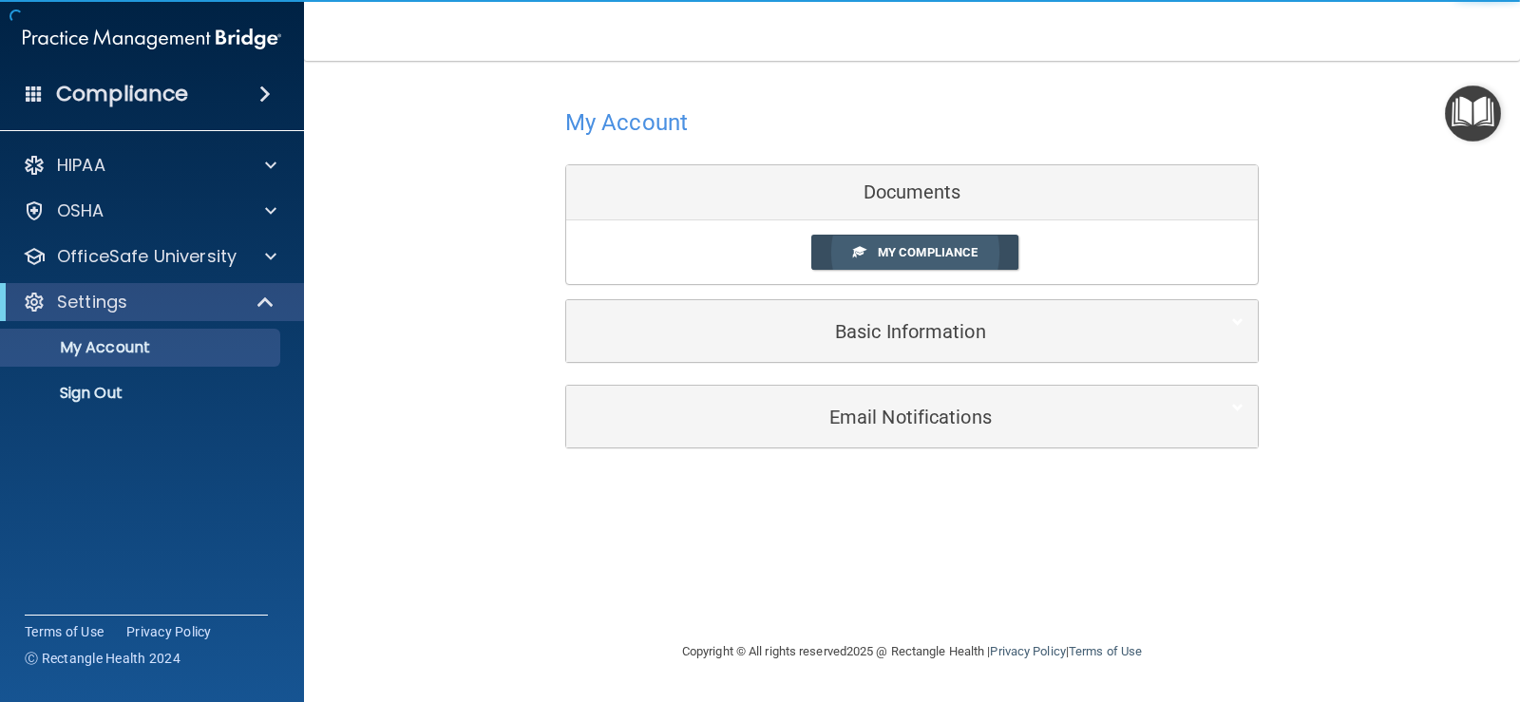
click at [846, 256] on link "My Compliance" at bounding box center [915, 252] width 208 height 35
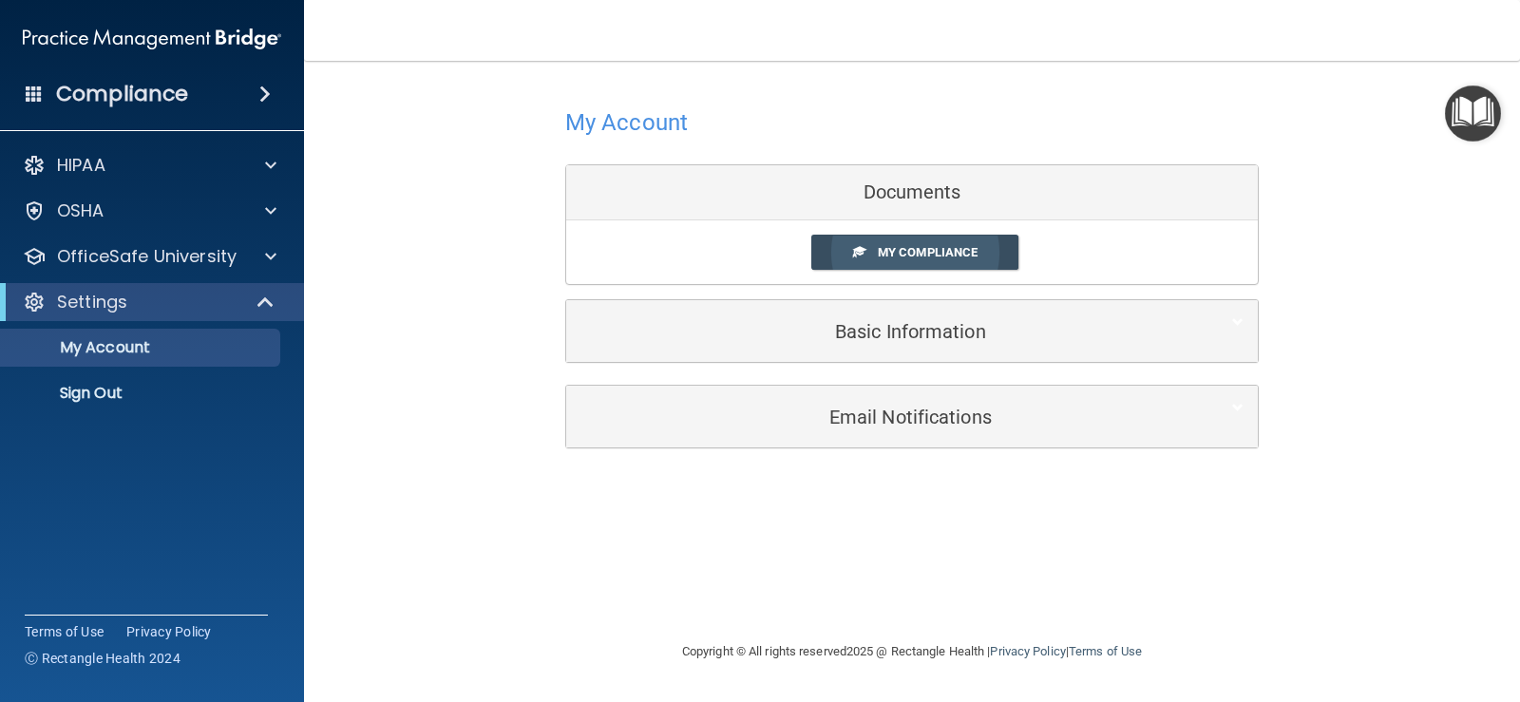
click at [912, 255] on span "My Compliance" at bounding box center [928, 252] width 100 height 14
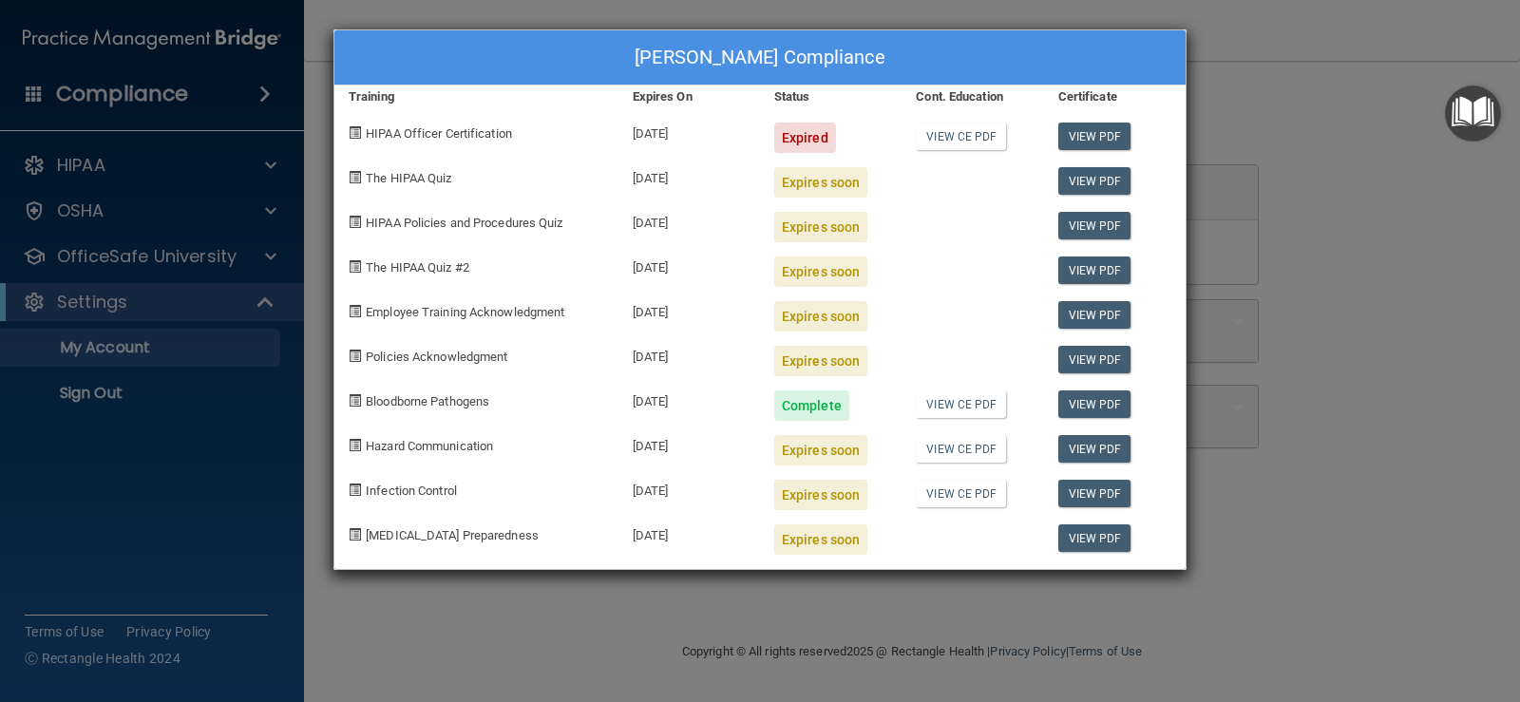
click at [1272, 70] on div "Sarah Nelson's Compliance Training Expires On Status Cont. Education Certificat…" at bounding box center [760, 351] width 1520 height 702
click at [1406, 194] on div "Sarah Nelson's Compliance Training Expires On Status Cont. Education Certificat…" at bounding box center [760, 351] width 1520 height 702
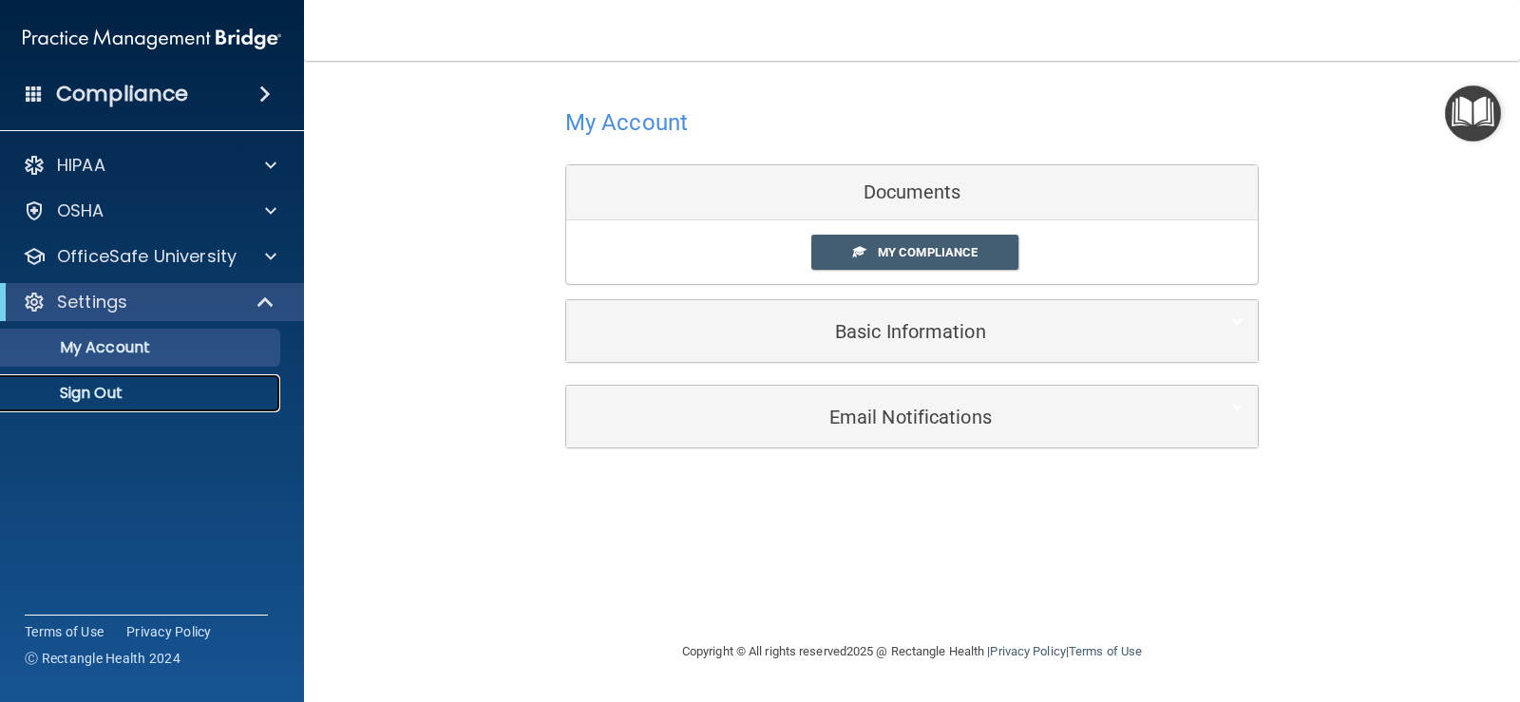
click at [107, 396] on p "Sign Out" at bounding box center [141, 393] width 259 height 19
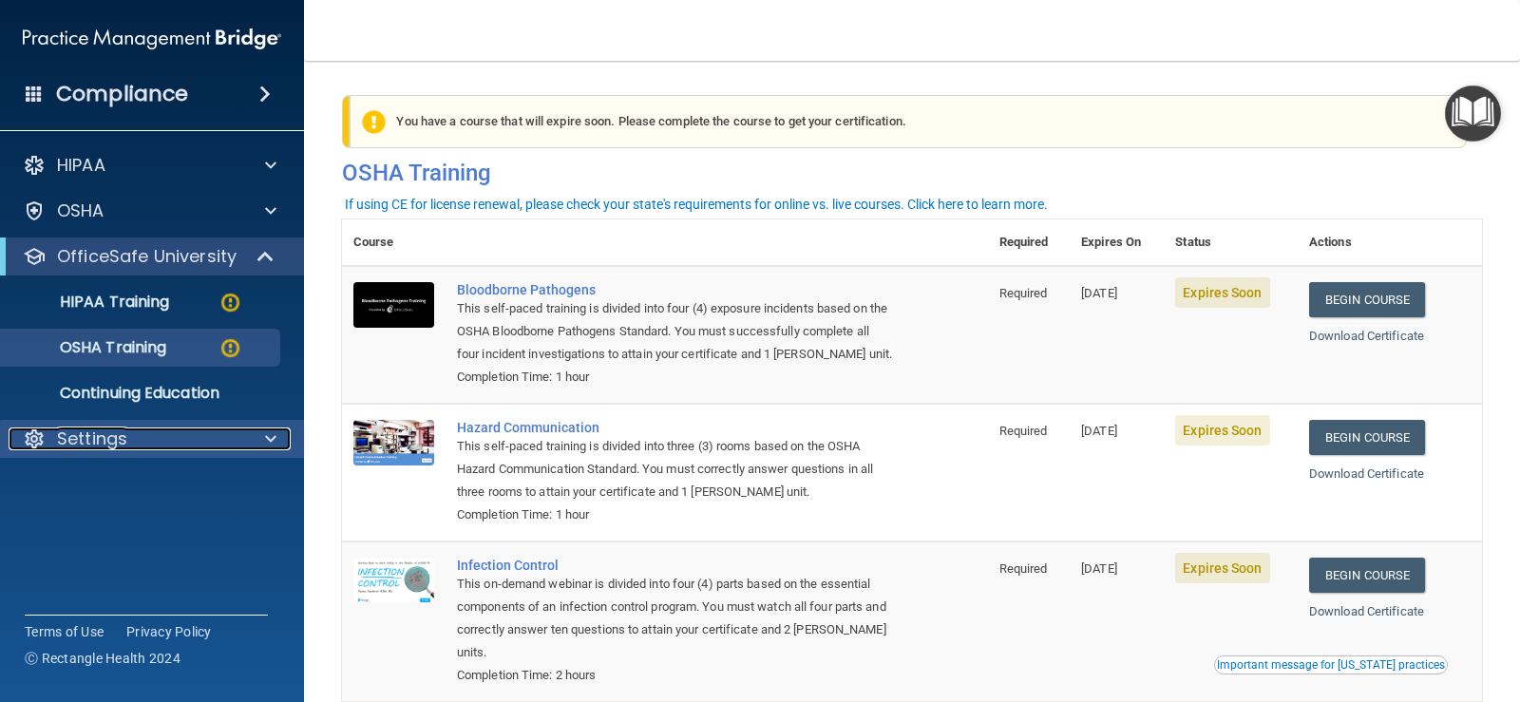
click at [259, 436] on div at bounding box center [267, 438] width 47 height 23
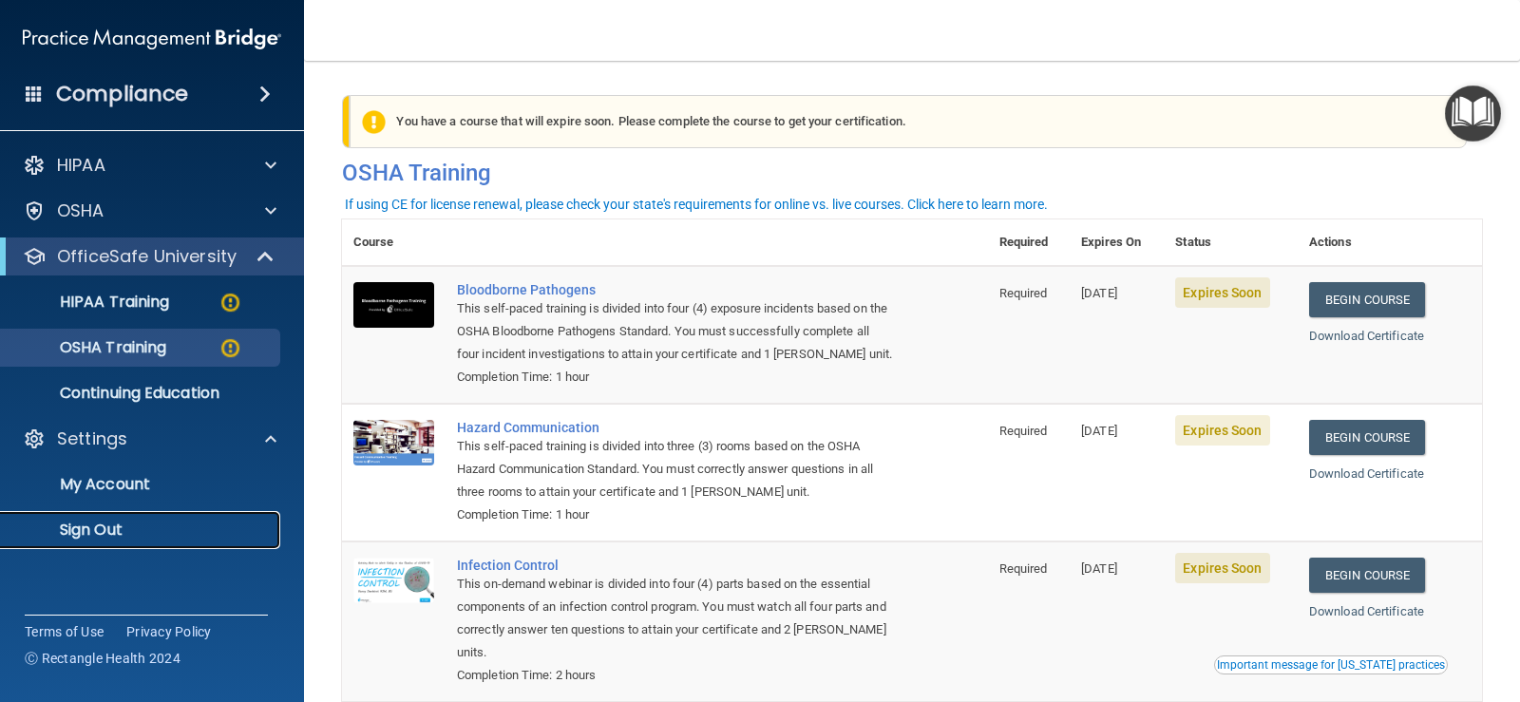
click at [135, 533] on p "Sign Out" at bounding box center [141, 530] width 259 height 19
